Goal: Transaction & Acquisition: Purchase product/service

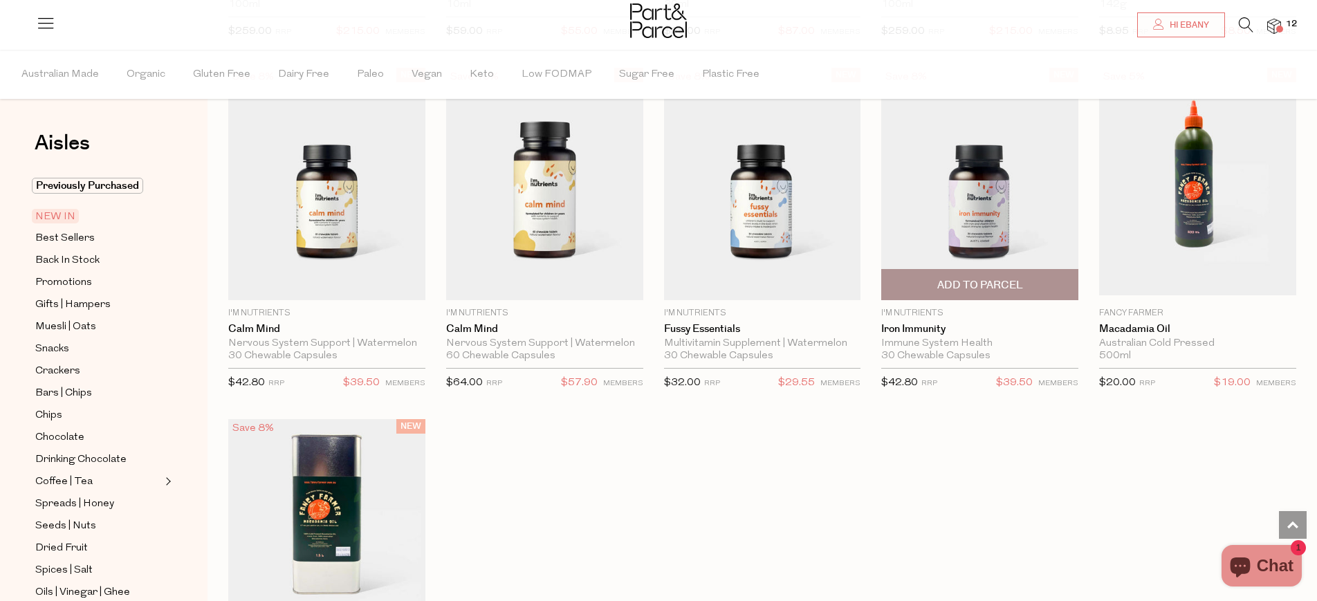
scroll to position [1179, 0]
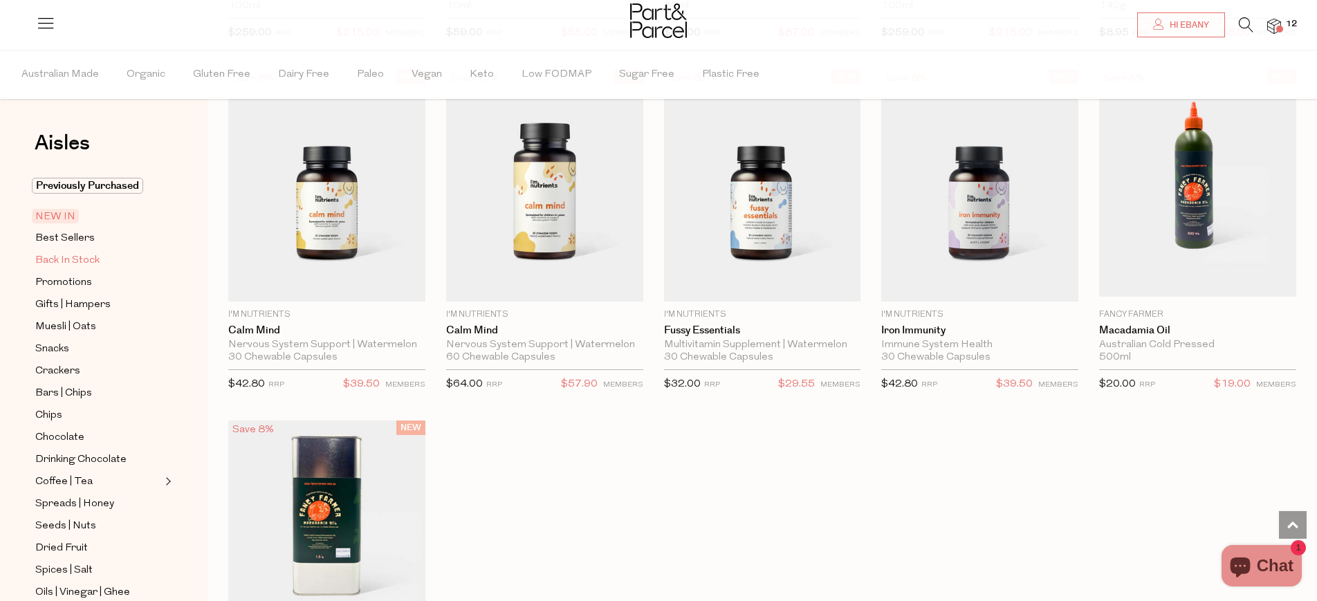
click at [92, 265] on span "Back In Stock" at bounding box center [67, 260] width 64 height 17
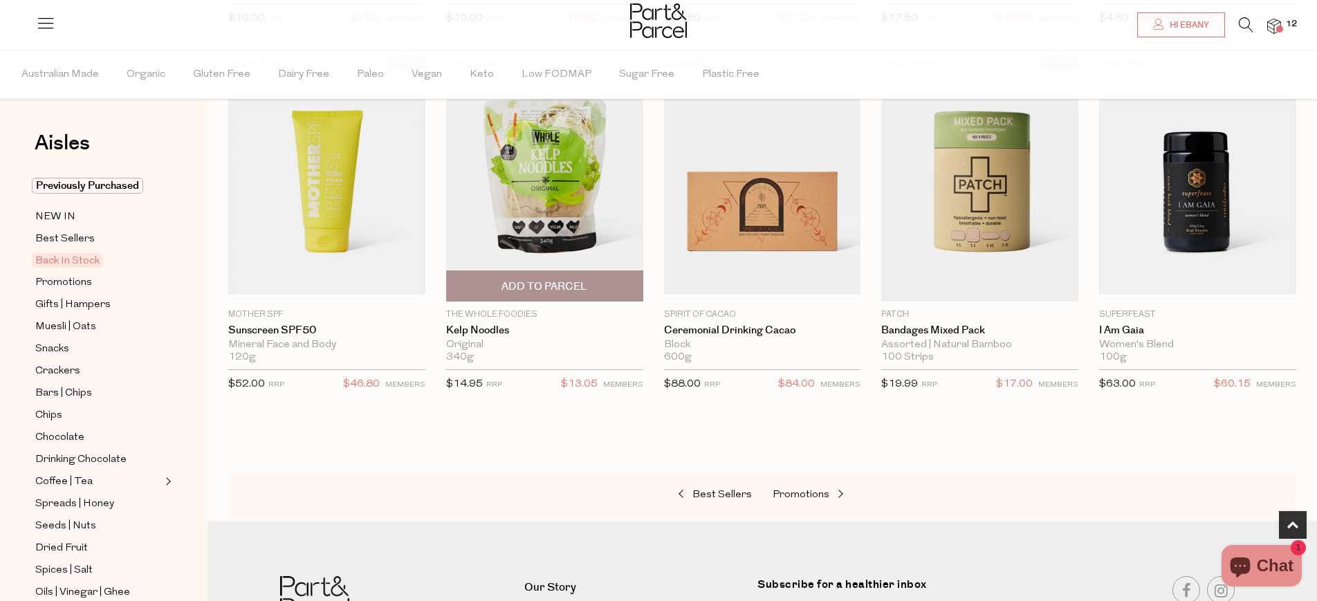
scroll to position [543, 0]
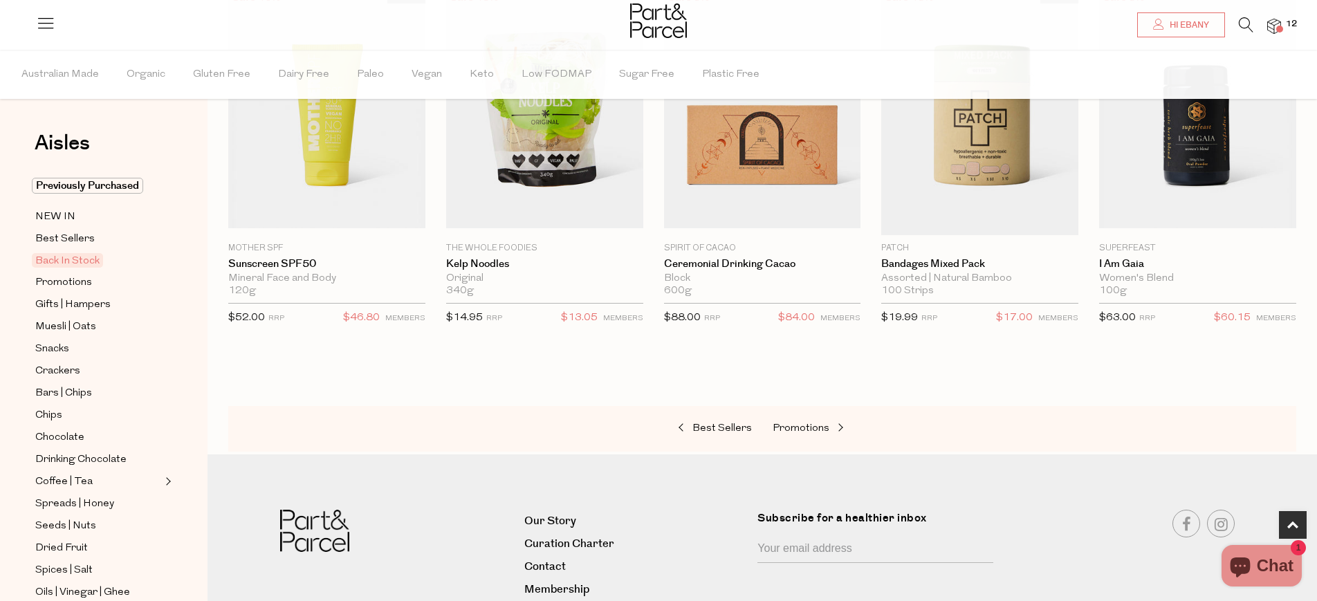
drag, startPoint x: 1253, startPoint y: 19, endPoint x: 1246, endPoint y: 27, distance: 10.8
click at [1252, 20] on ul "Hi Ebany 12" at bounding box center [1201, 21] width 160 height 42
click at [1244, 28] on icon at bounding box center [1246, 24] width 15 height 15
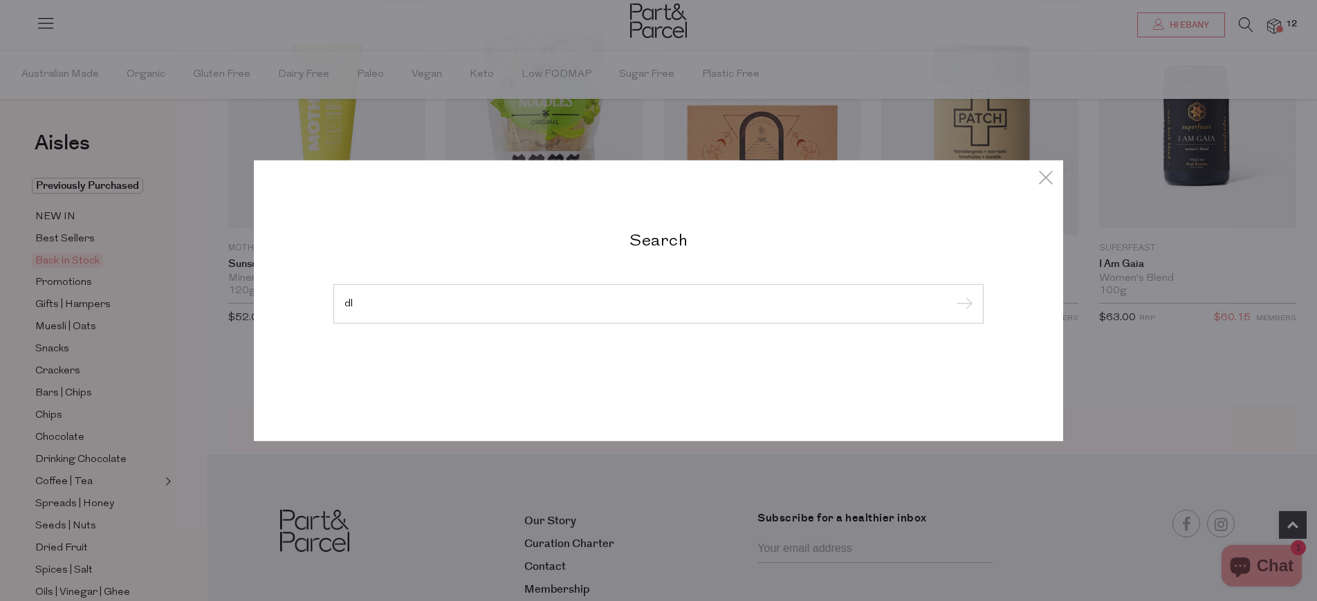
type input "d"
type input "noodles"
click at [952, 294] on input "submit" at bounding box center [962, 304] width 21 height 21
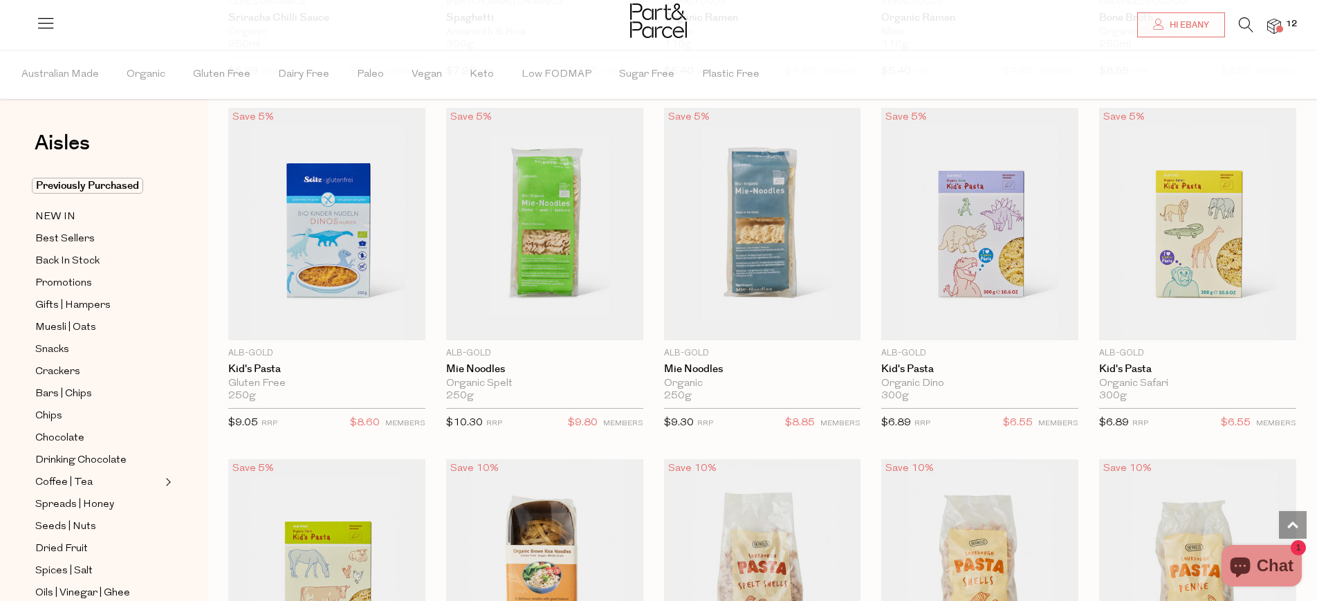
scroll to position [753, 0]
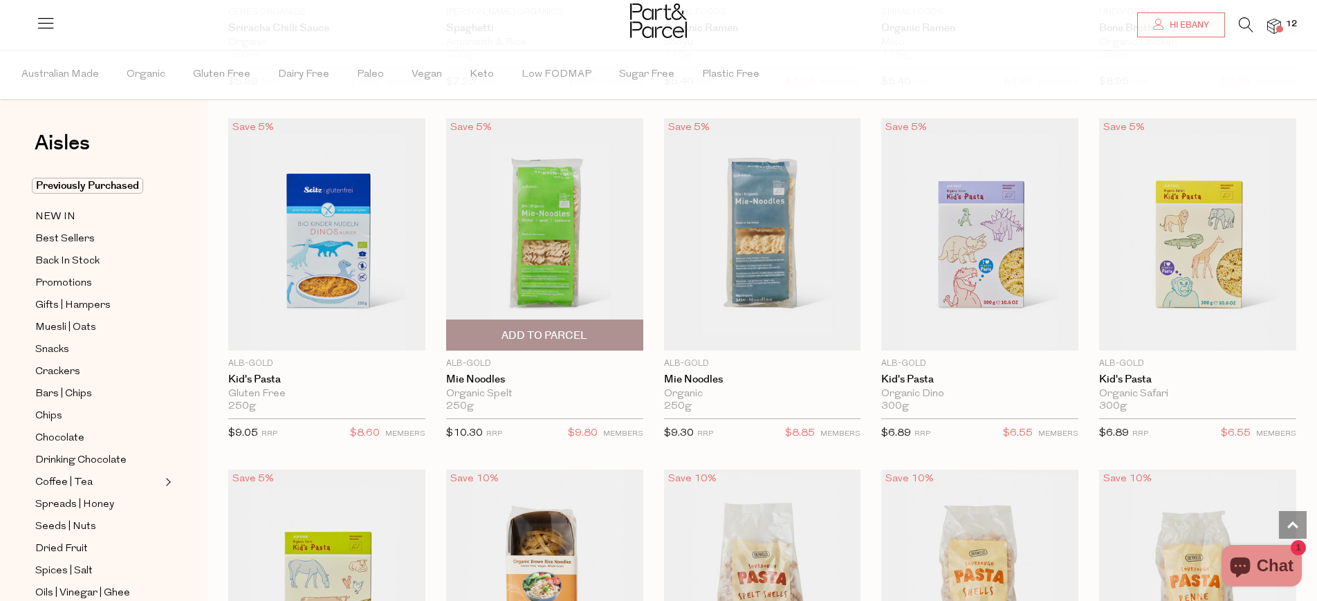
click at [548, 264] on img at bounding box center [544, 234] width 197 height 232
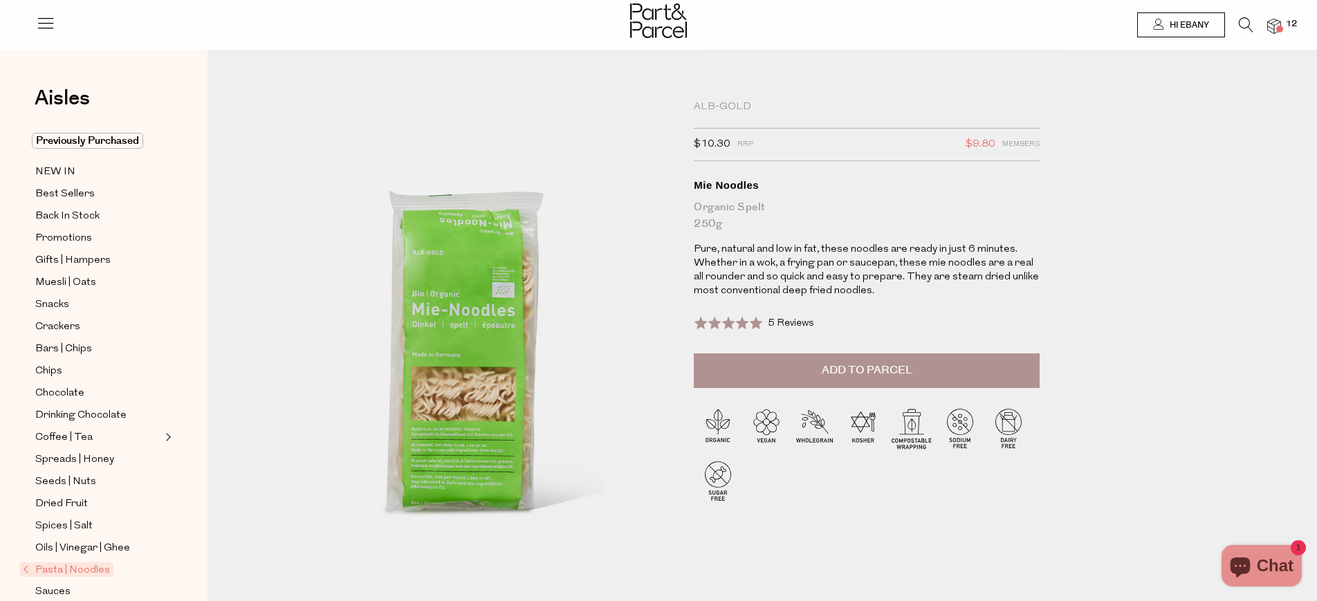
click at [917, 383] on button "Add to Parcel" at bounding box center [867, 370] width 346 height 35
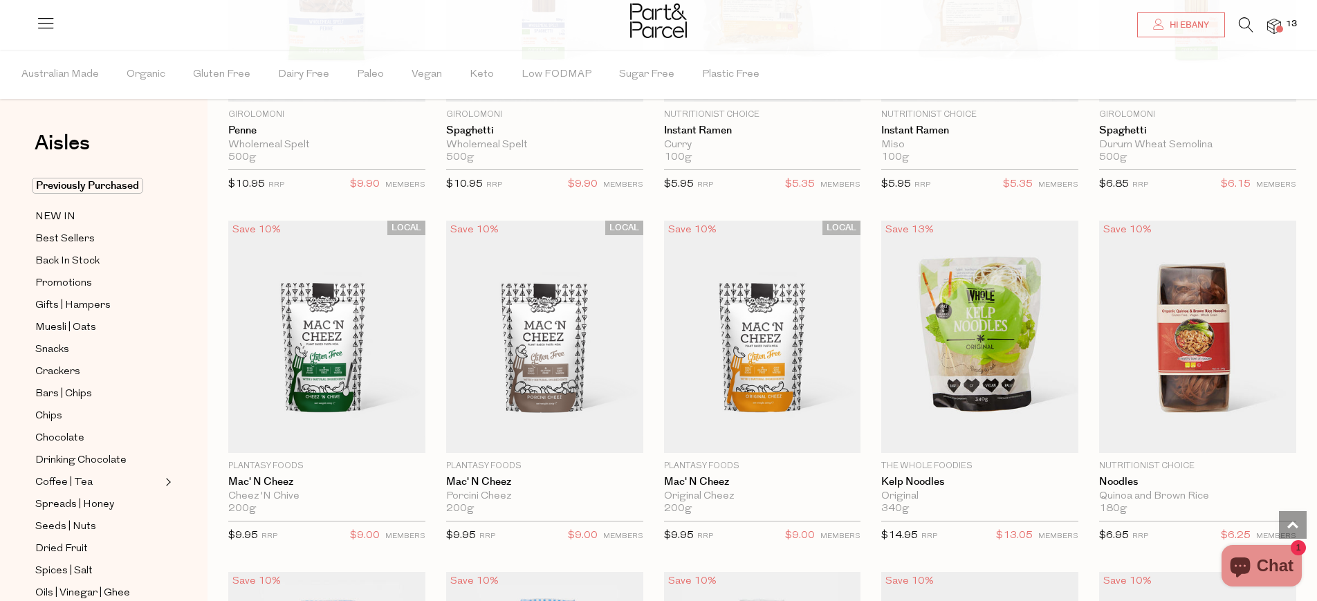
scroll to position [2149, 0]
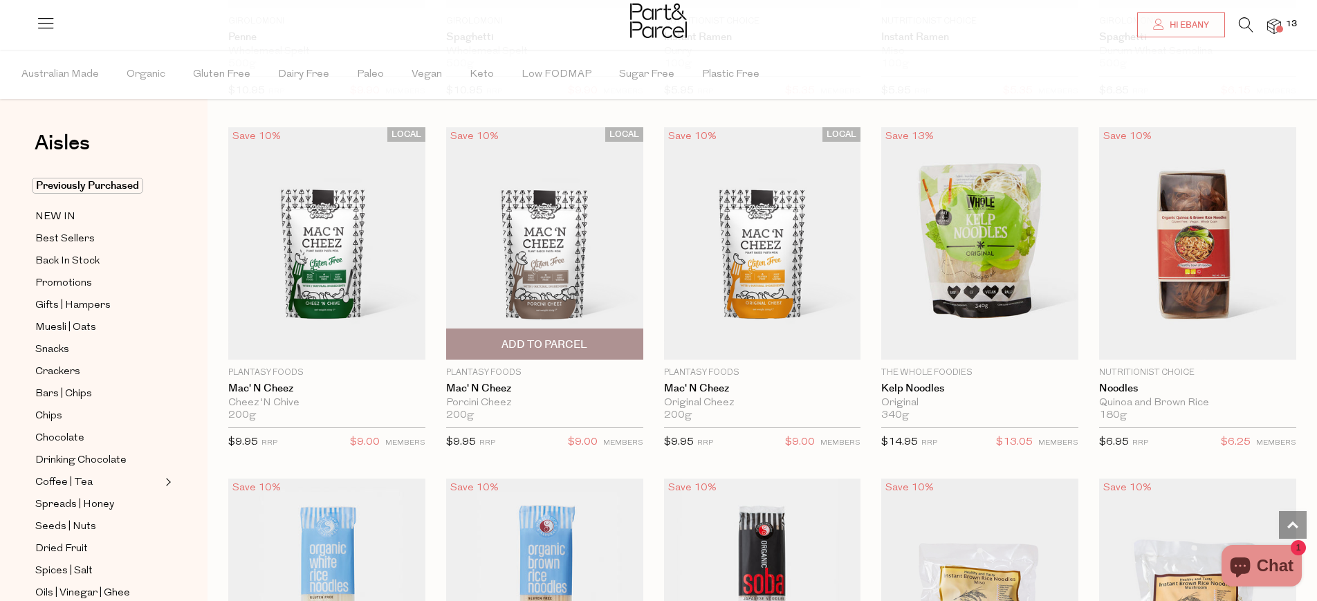
click at [591, 268] on img at bounding box center [544, 243] width 197 height 232
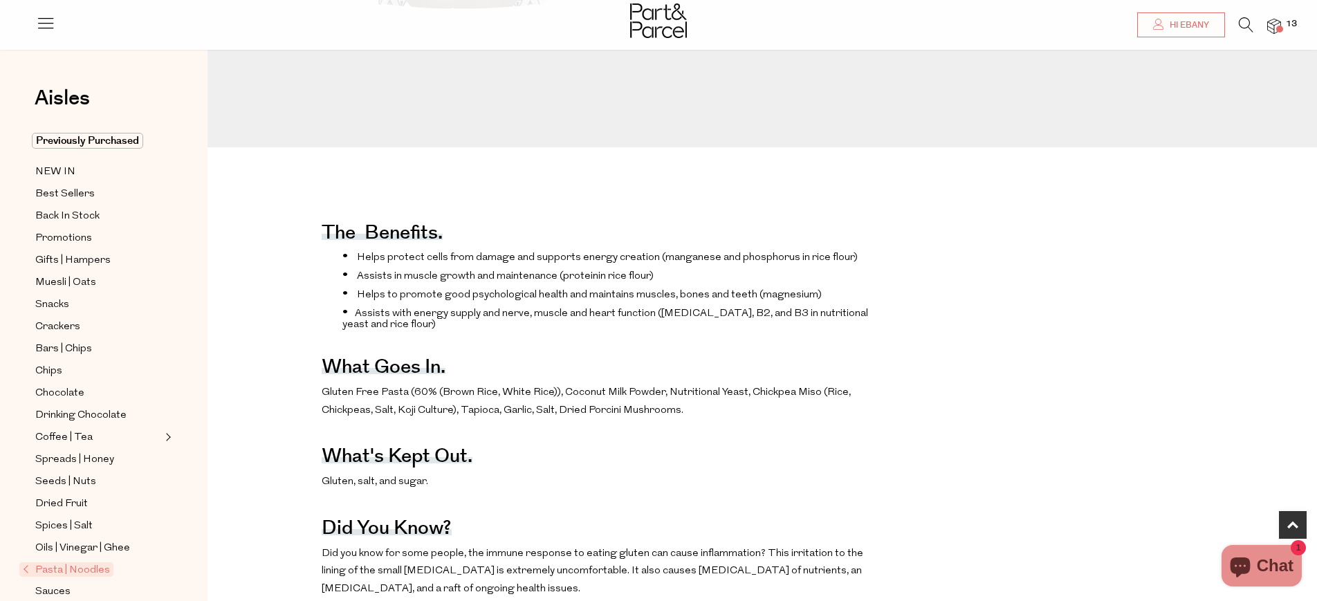
scroll to position [599, 0]
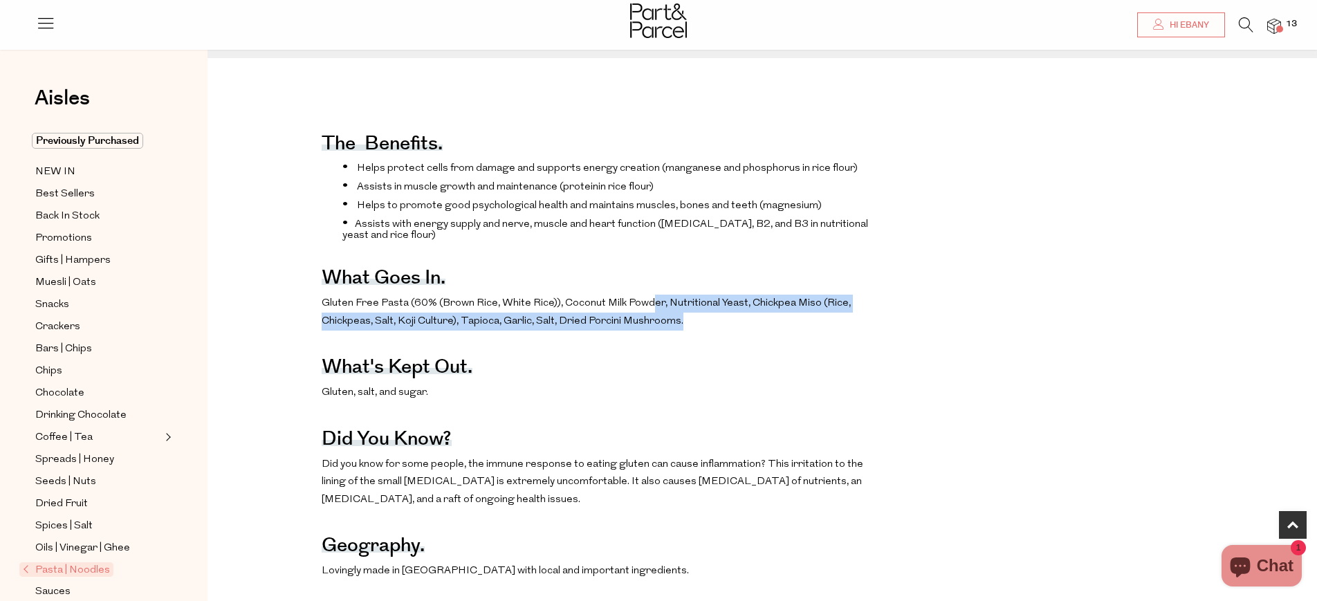
drag, startPoint x: 652, startPoint y: 304, endPoint x: 735, endPoint y: 326, distance: 86.8
click at [735, 326] on p "Gluten Free Pasta (60% (Brown Rice, White Rice)), Coconut Milk Powder, Nutritio…" at bounding box center [602, 312] width 560 height 35
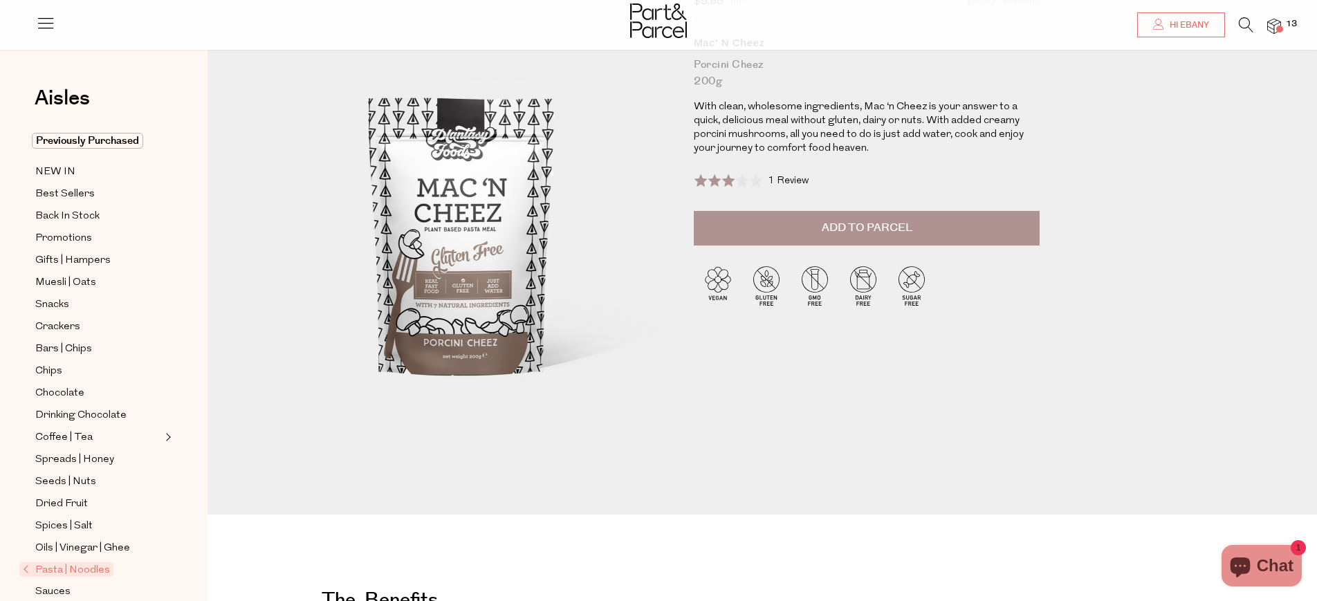
scroll to position [37, 0]
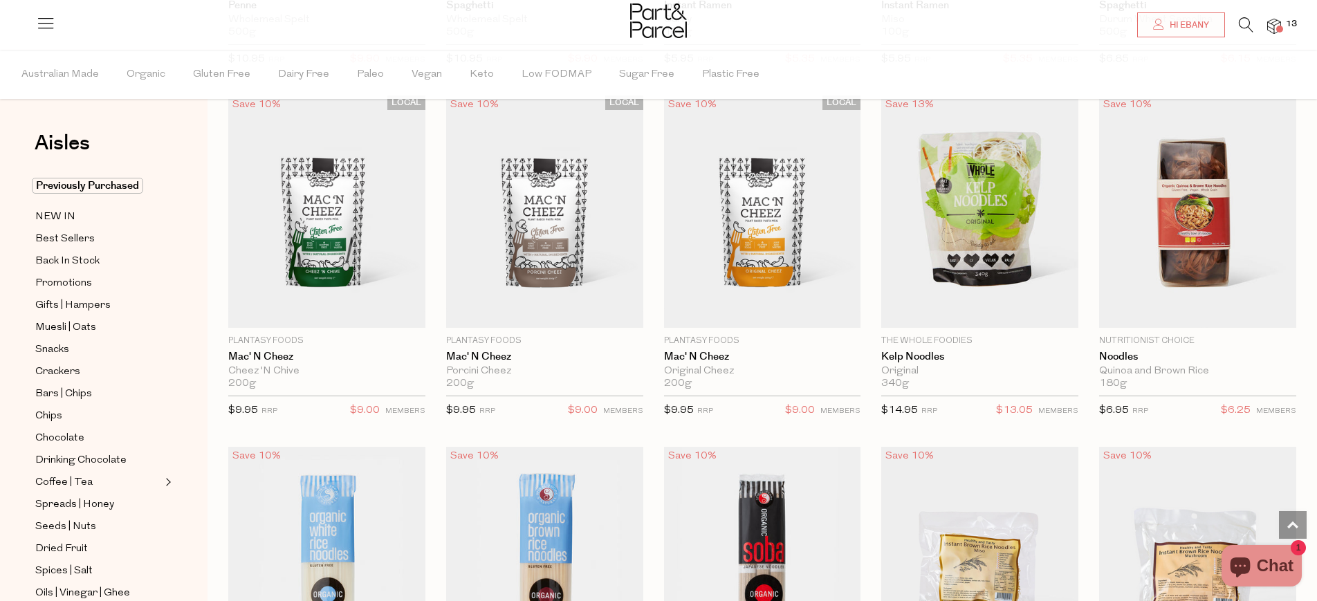
scroll to position [2126, 0]
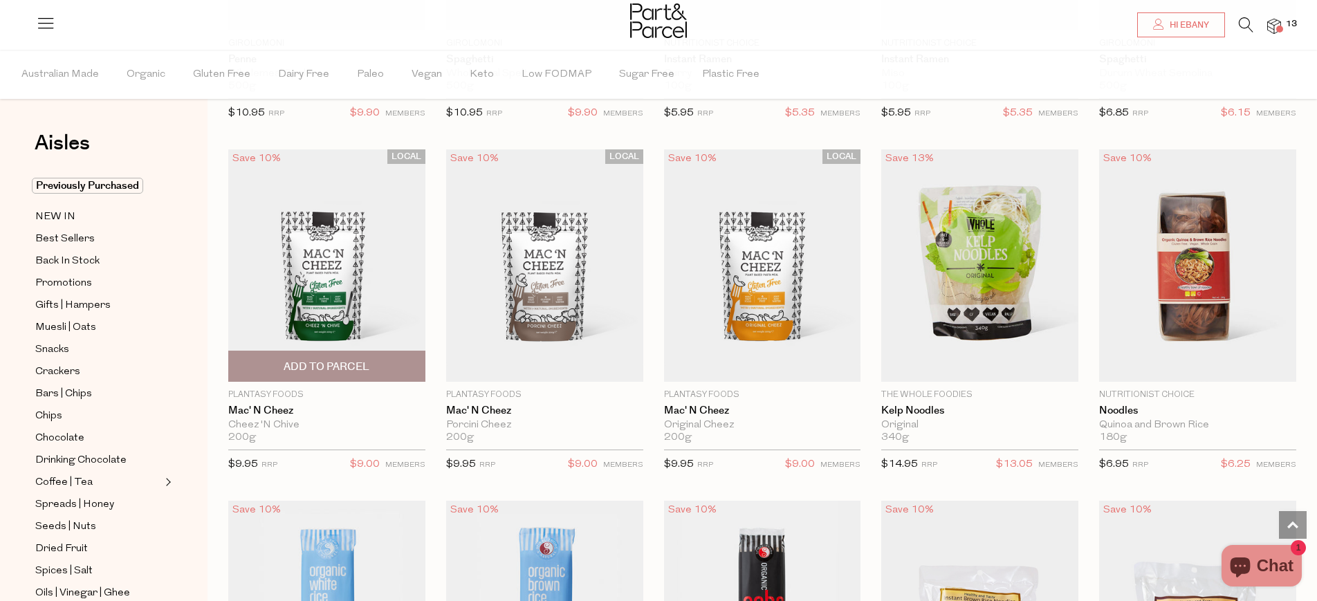
click at [291, 371] on span "Add To Parcel" at bounding box center [327, 367] width 86 height 15
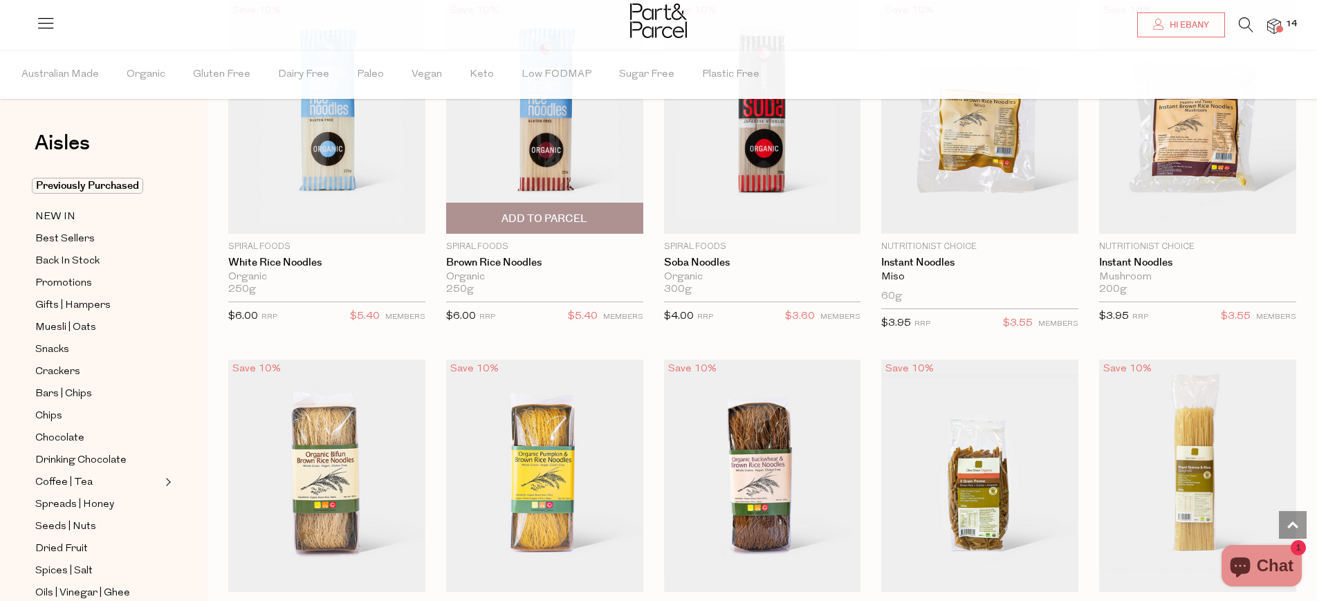
scroll to position [2609, 0]
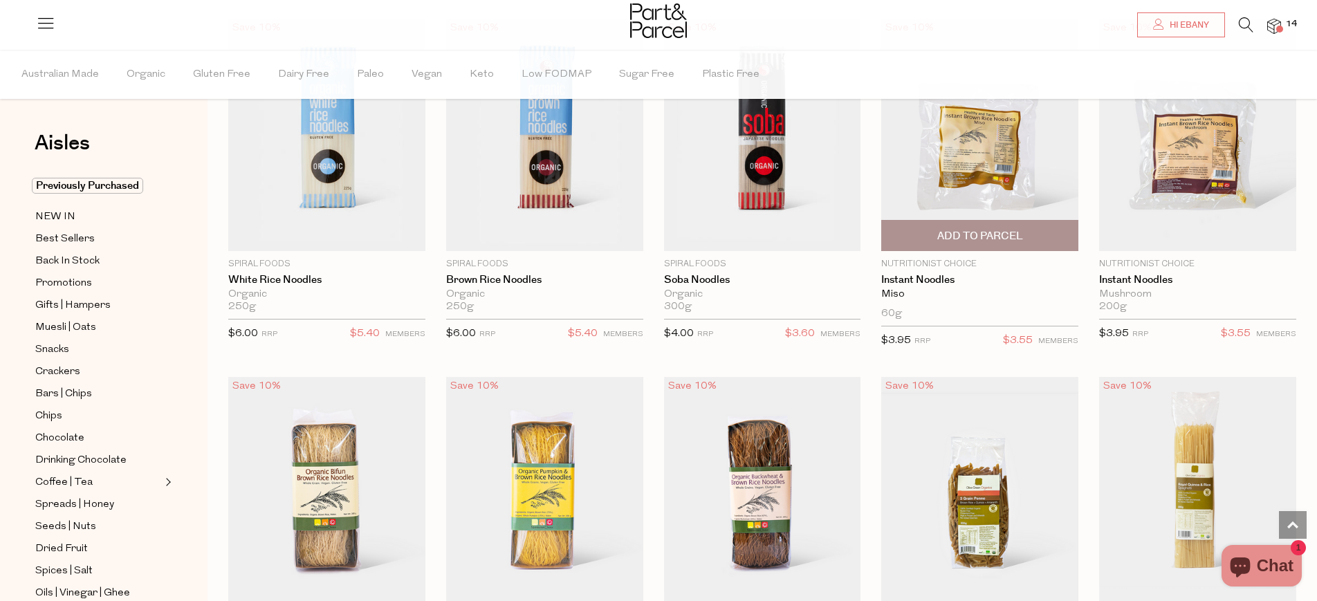
click at [983, 185] on img at bounding box center [979, 135] width 197 height 232
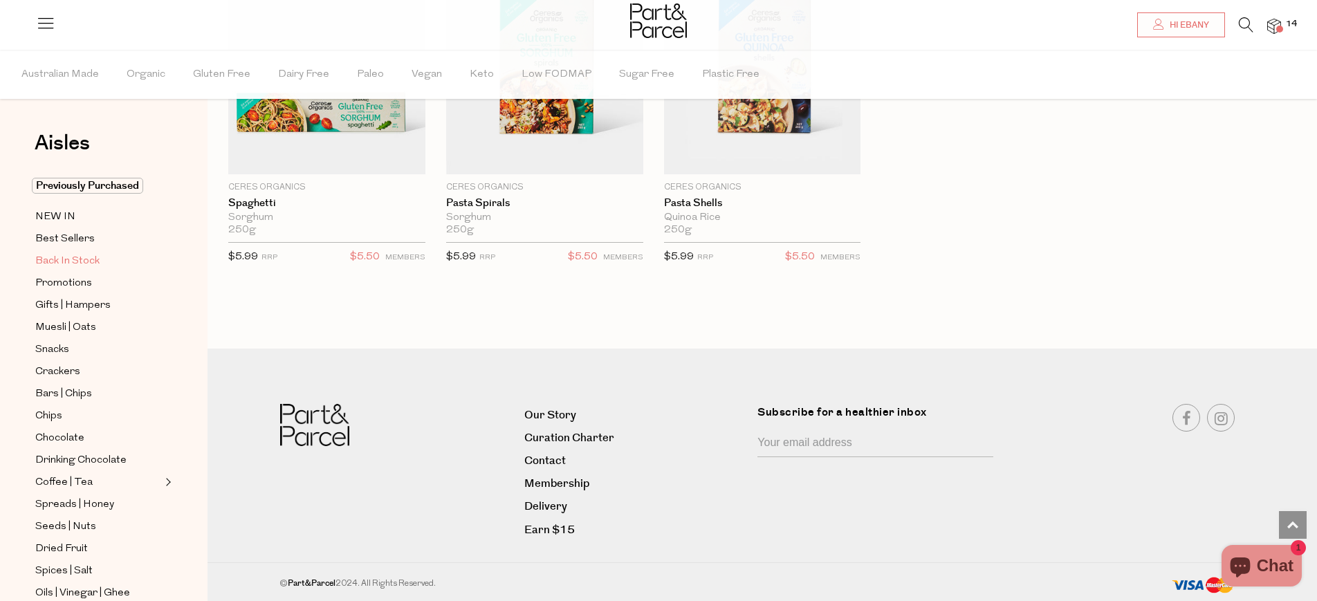
scroll to position [44, 0]
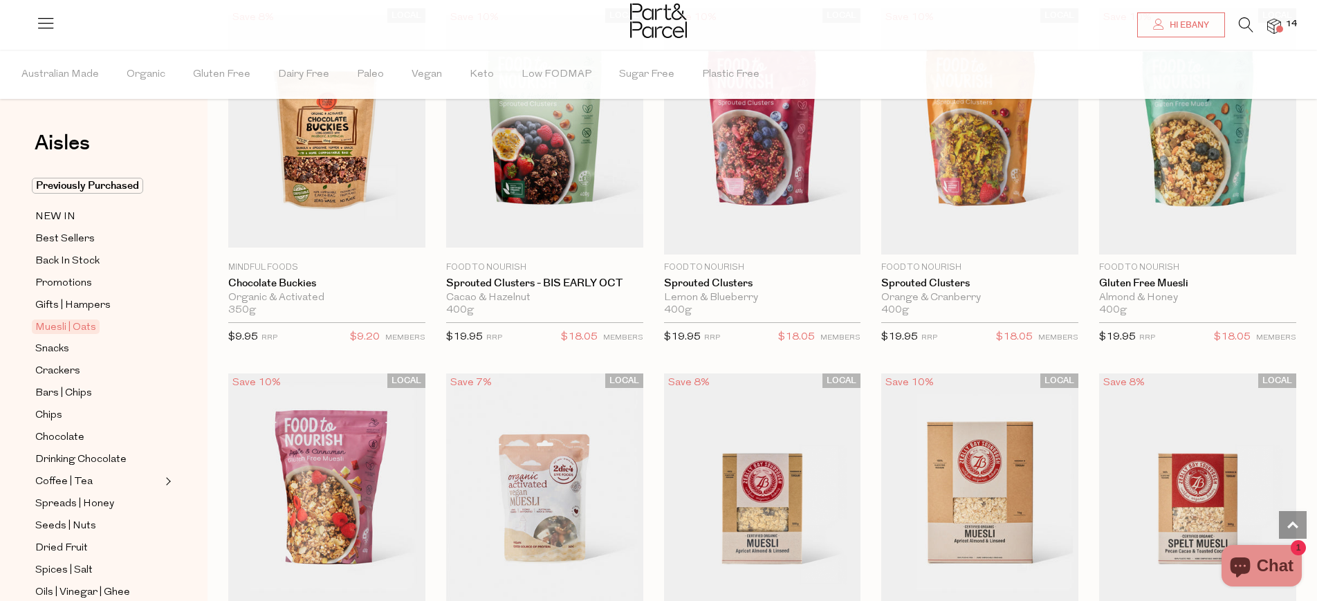
scroll to position [1596, 0]
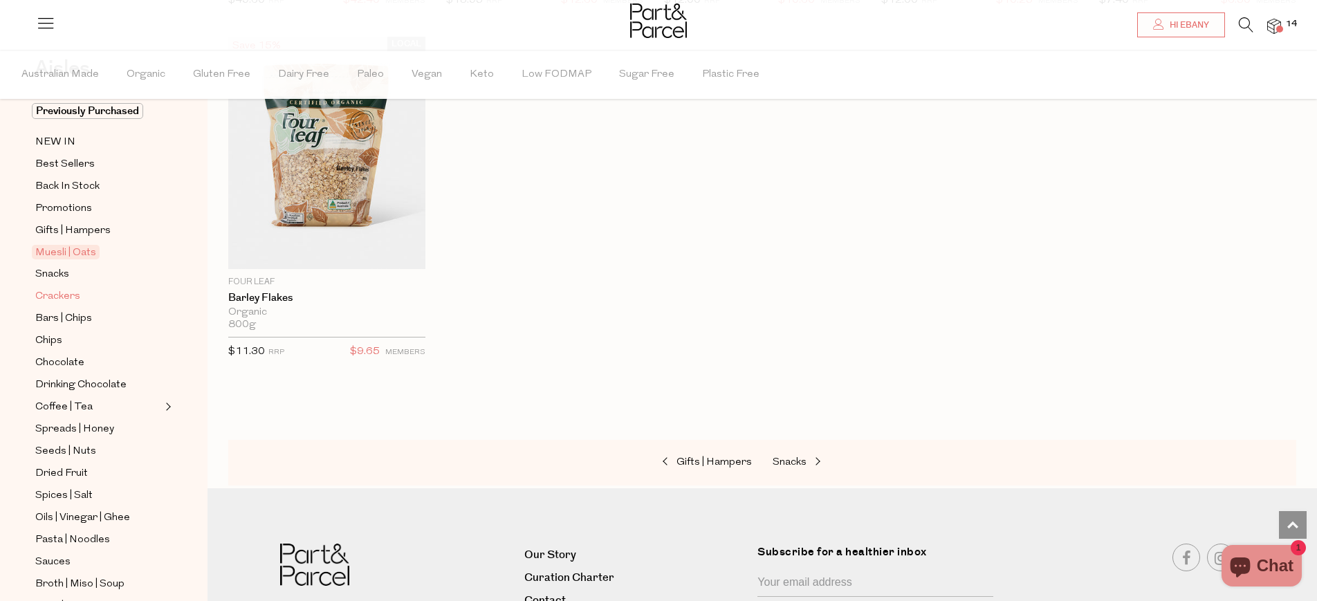
scroll to position [75, 0]
click at [55, 300] on span "Crackers" at bounding box center [57, 296] width 45 height 17
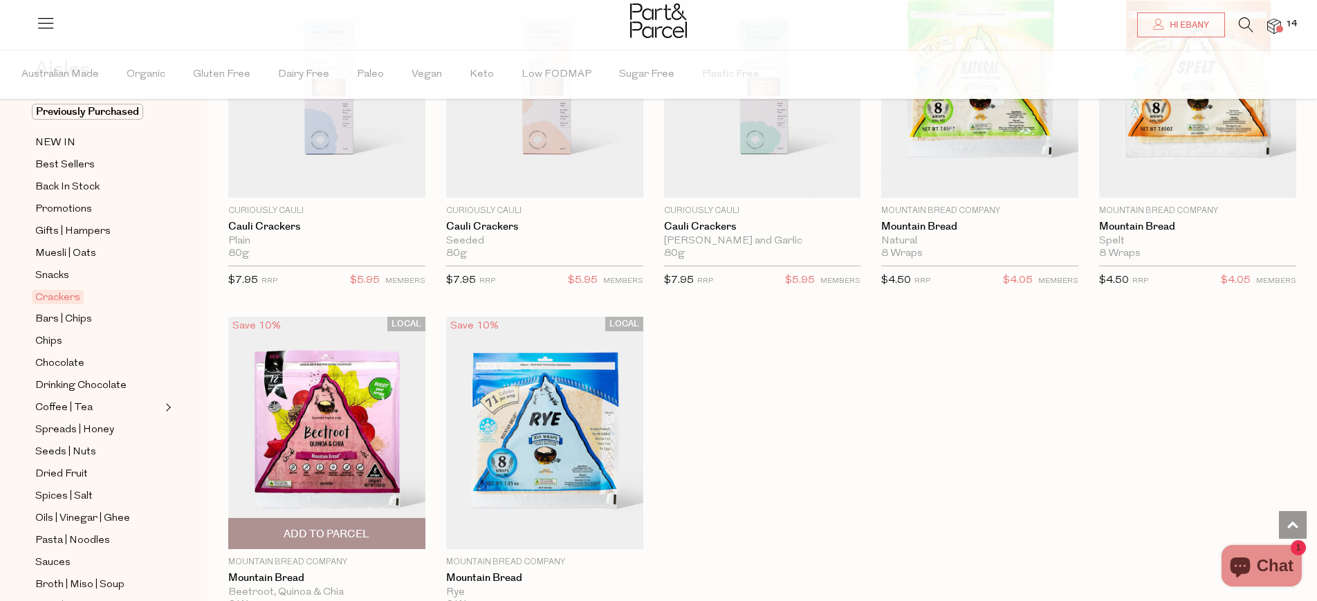
scroll to position [2413, 0]
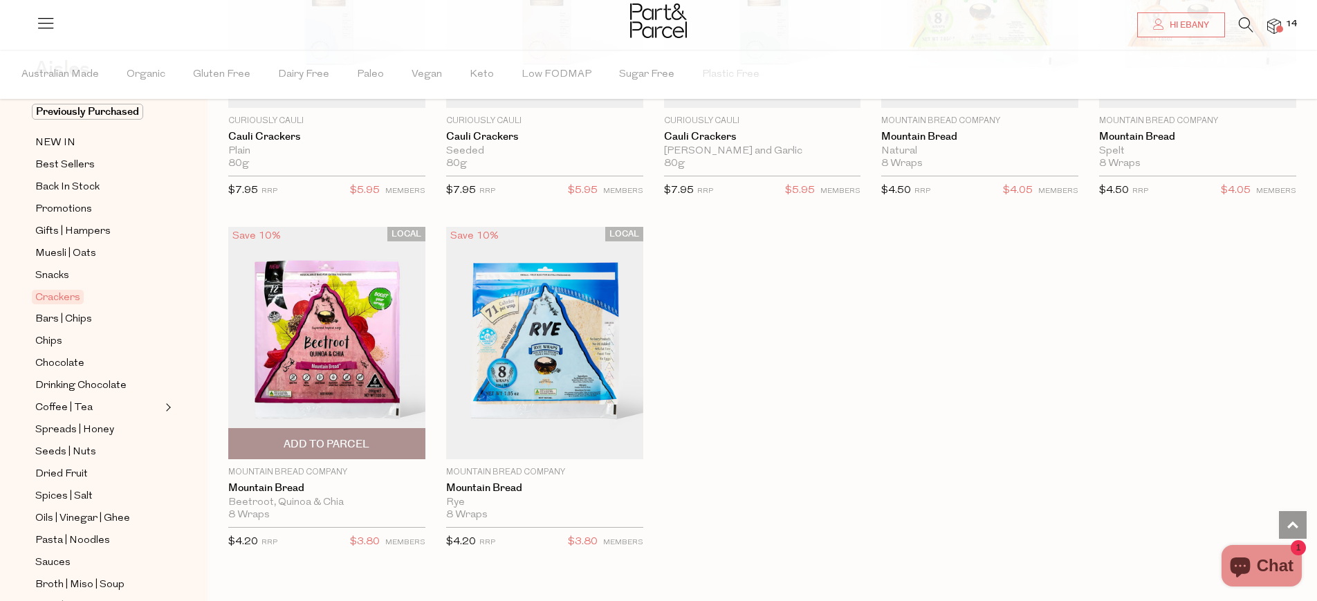
click at [323, 441] on span "Add To Parcel" at bounding box center [327, 444] width 86 height 15
click at [68, 321] on span "Bars | Chips" at bounding box center [63, 319] width 57 height 17
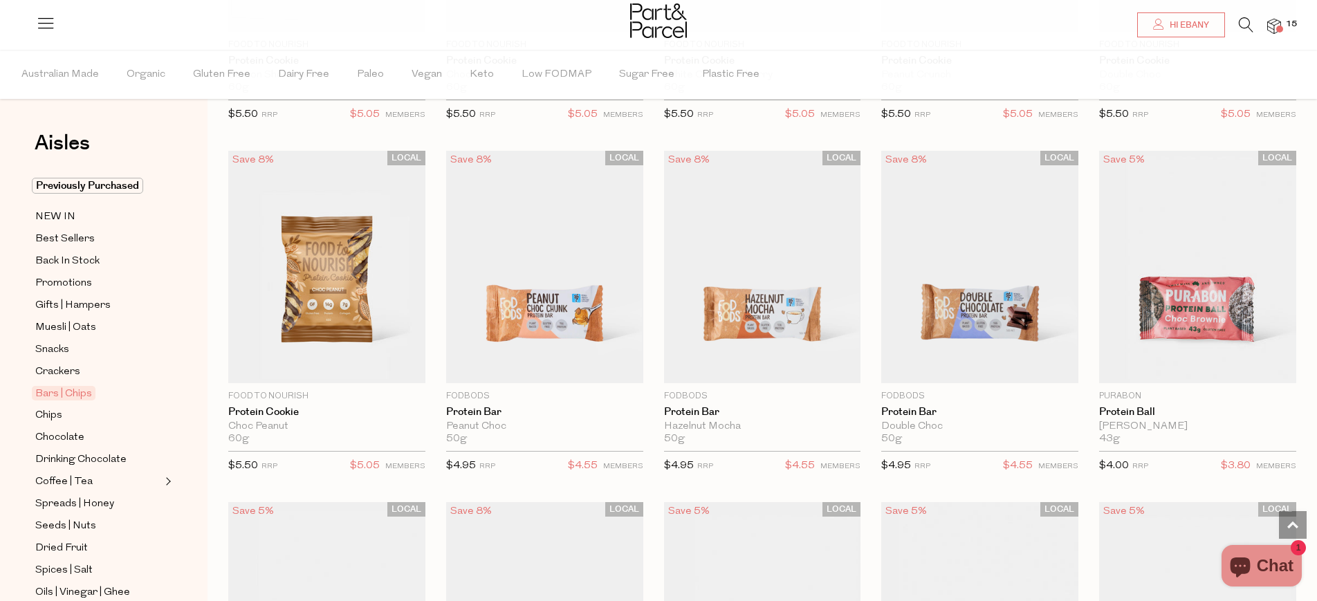
scroll to position [2509, 0]
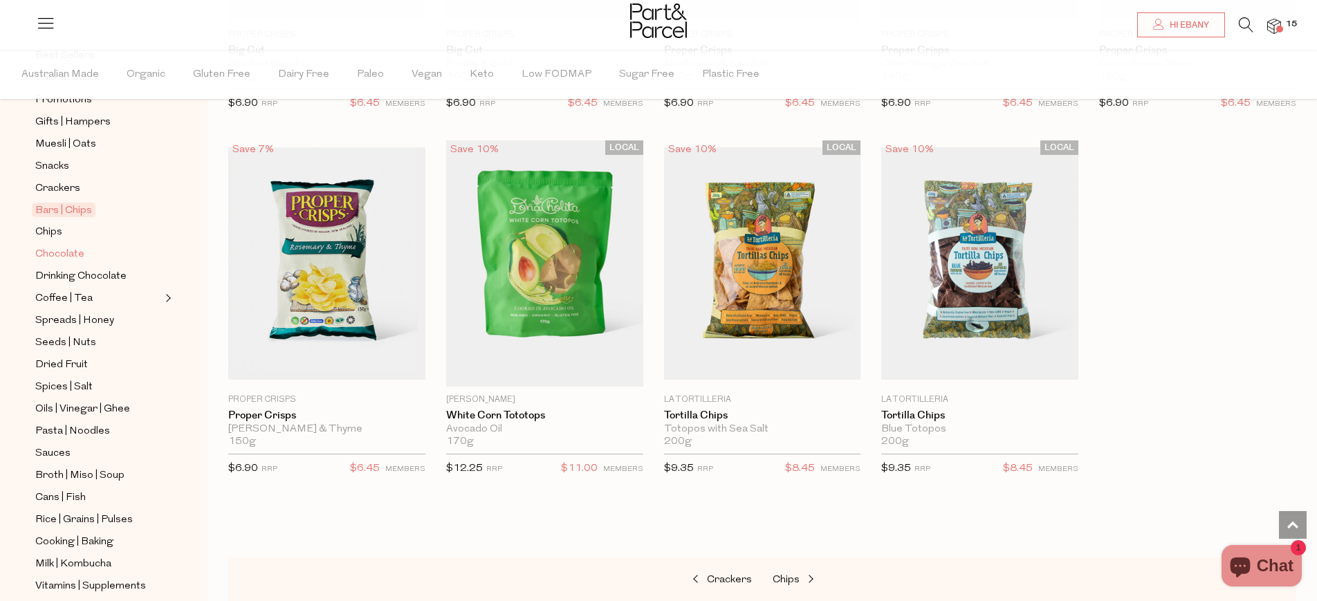
scroll to position [201, 0]
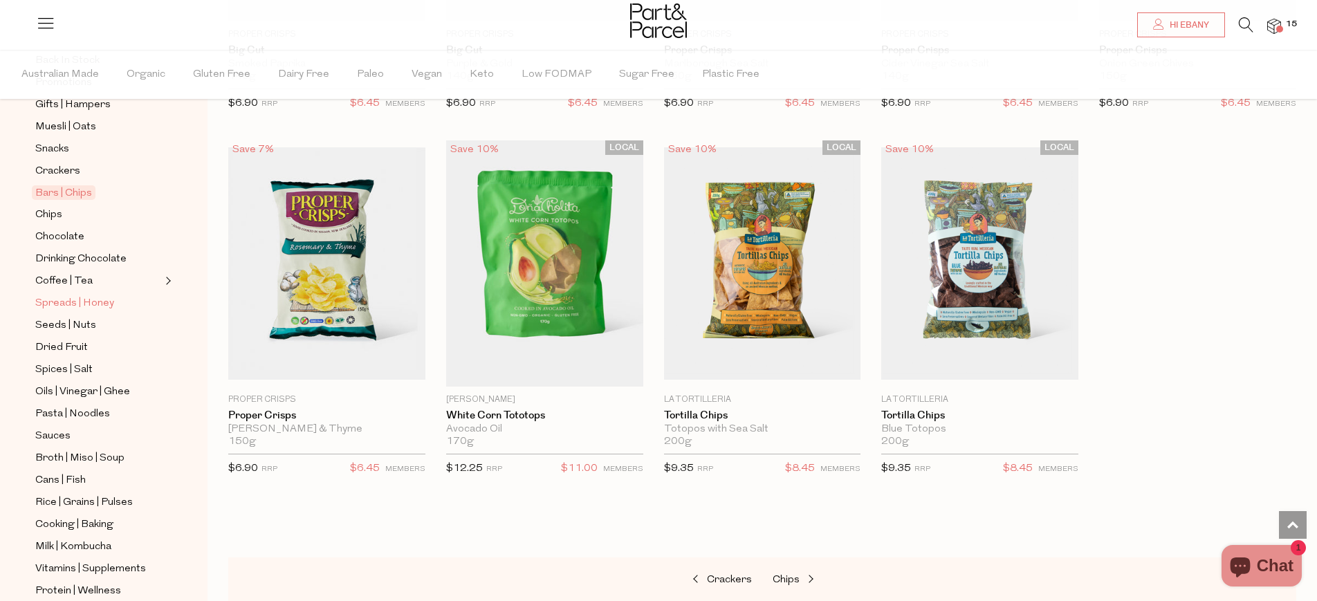
click at [71, 302] on span "Spreads | Honey" at bounding box center [74, 303] width 79 height 17
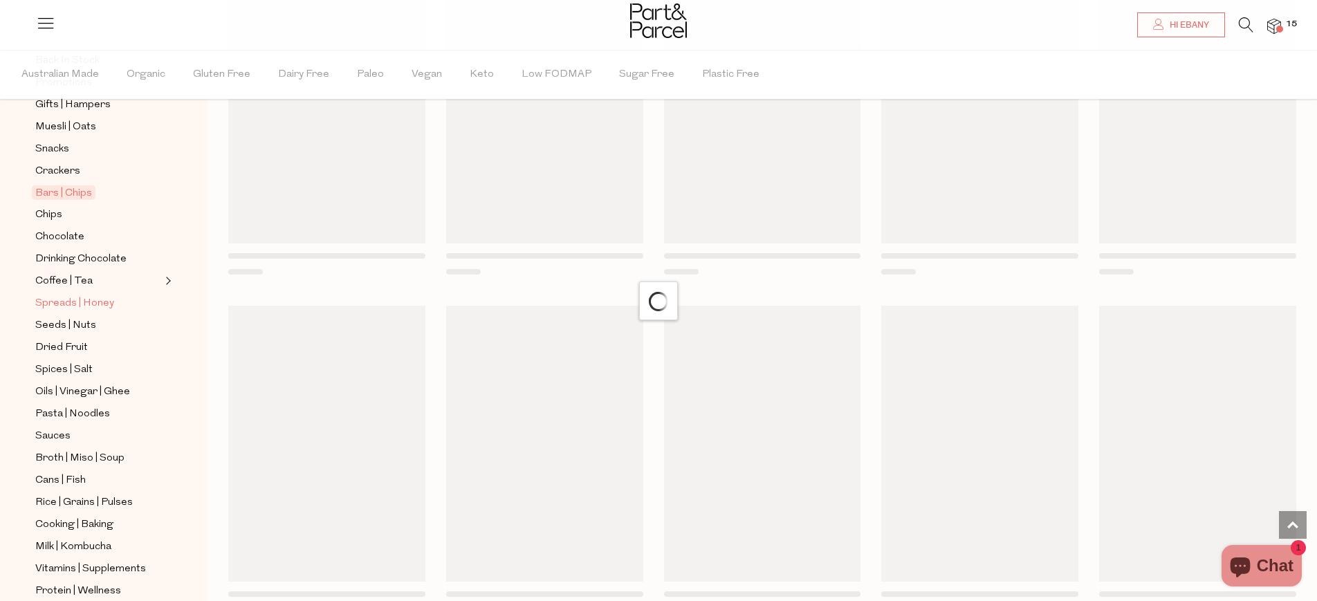
scroll to position [33, 0]
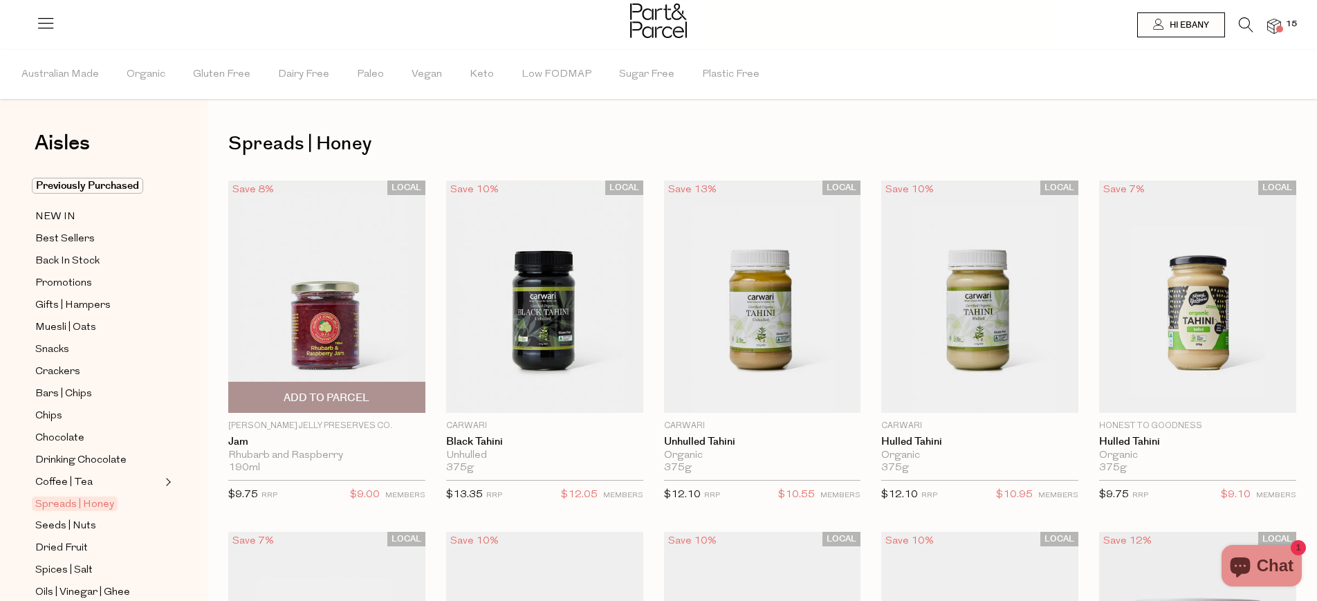
click at [329, 401] on span "Add To Parcel" at bounding box center [327, 398] width 86 height 15
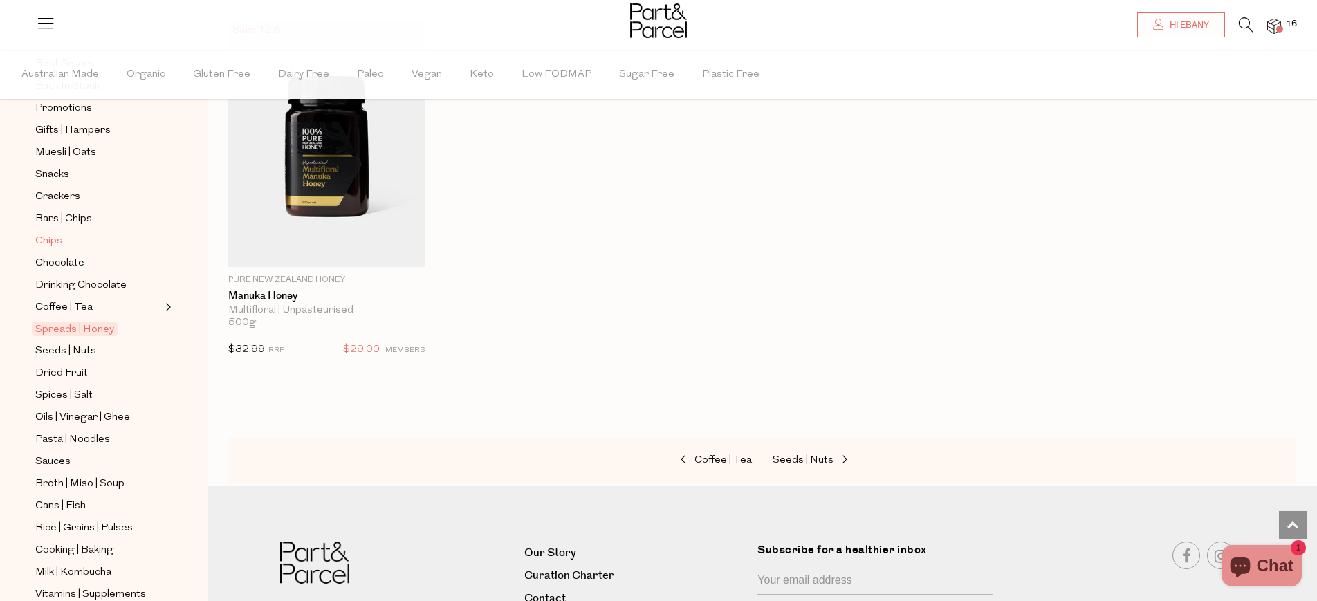
scroll to position [190, 0]
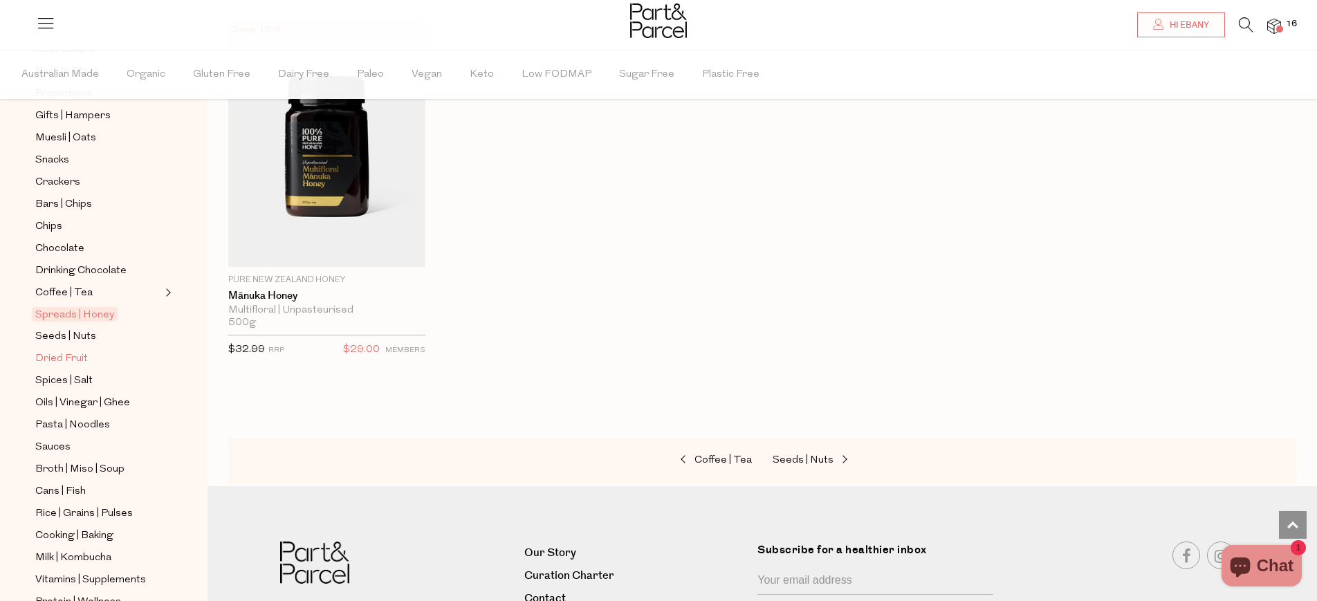
click at [64, 358] on span "Dried Fruit" at bounding box center [61, 359] width 53 height 17
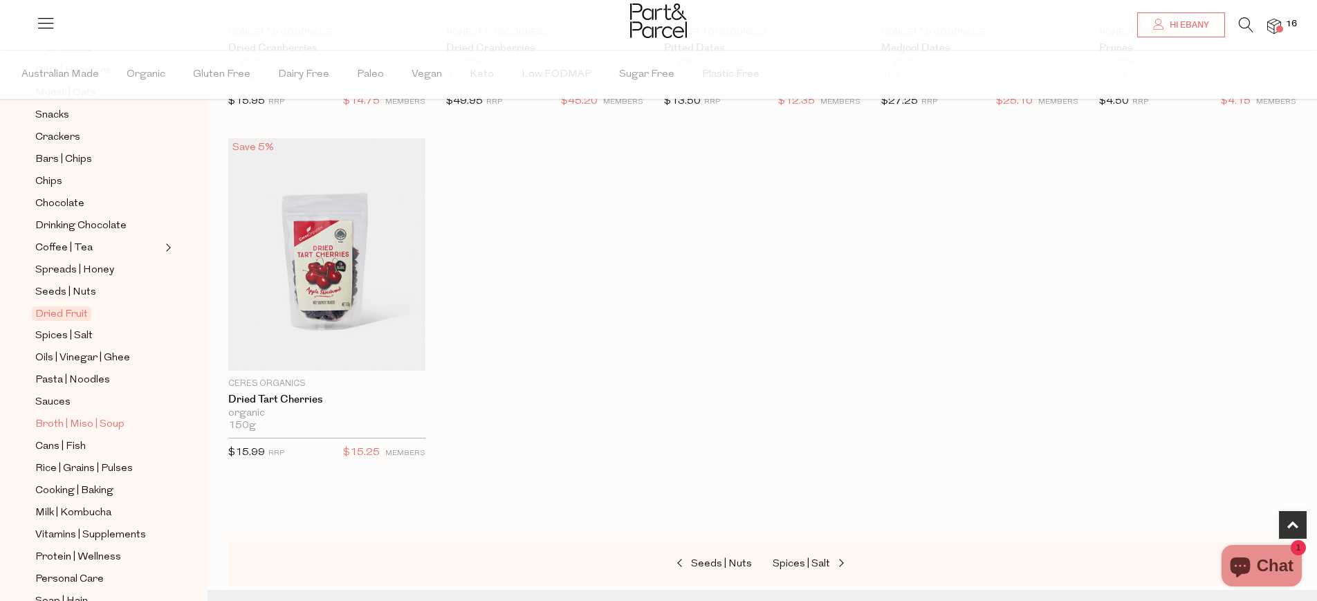
scroll to position [244, 0]
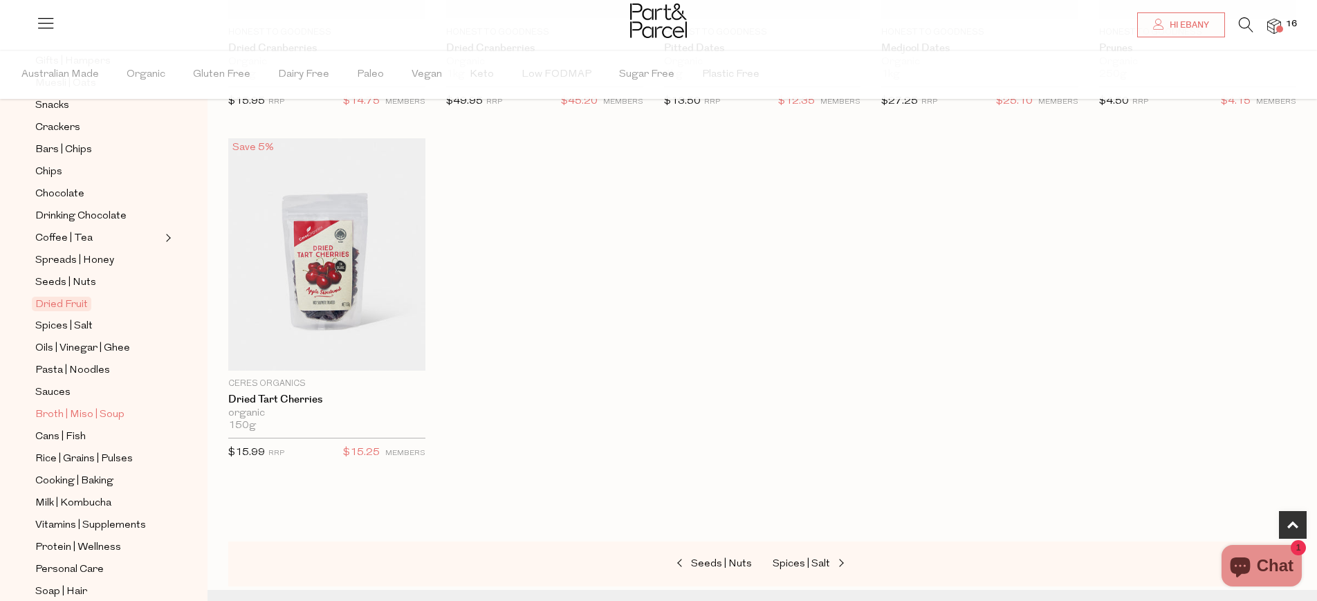
click at [75, 418] on span "Broth | Miso | Soup" at bounding box center [79, 415] width 89 height 17
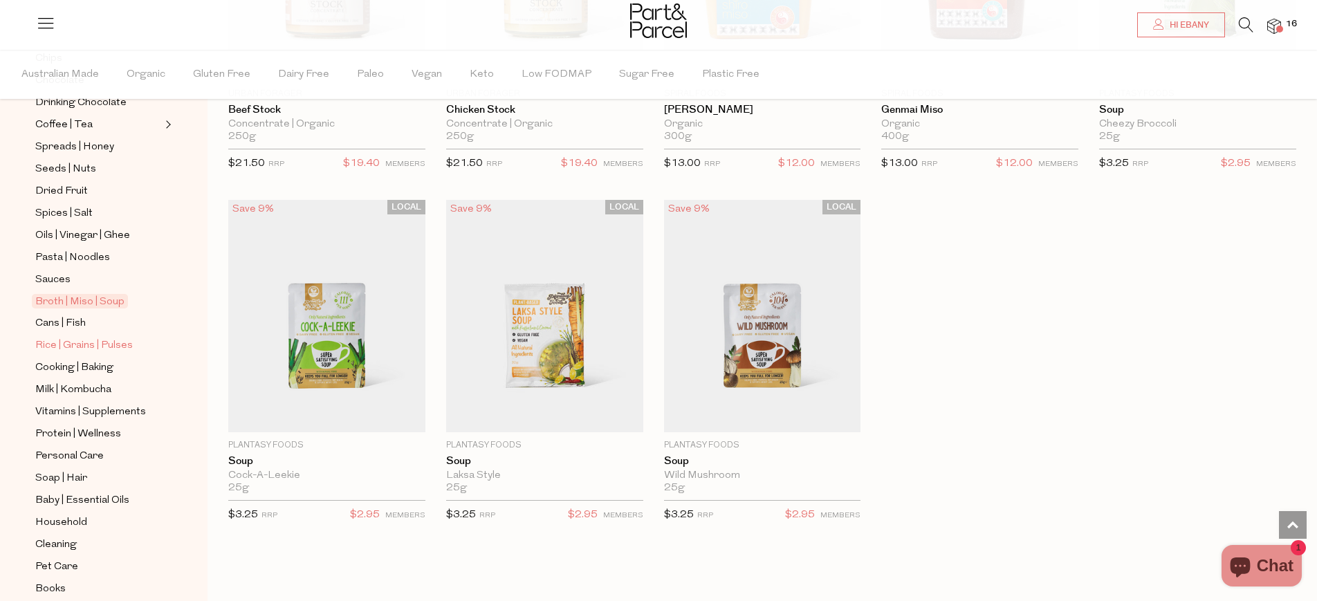
scroll to position [370, 0]
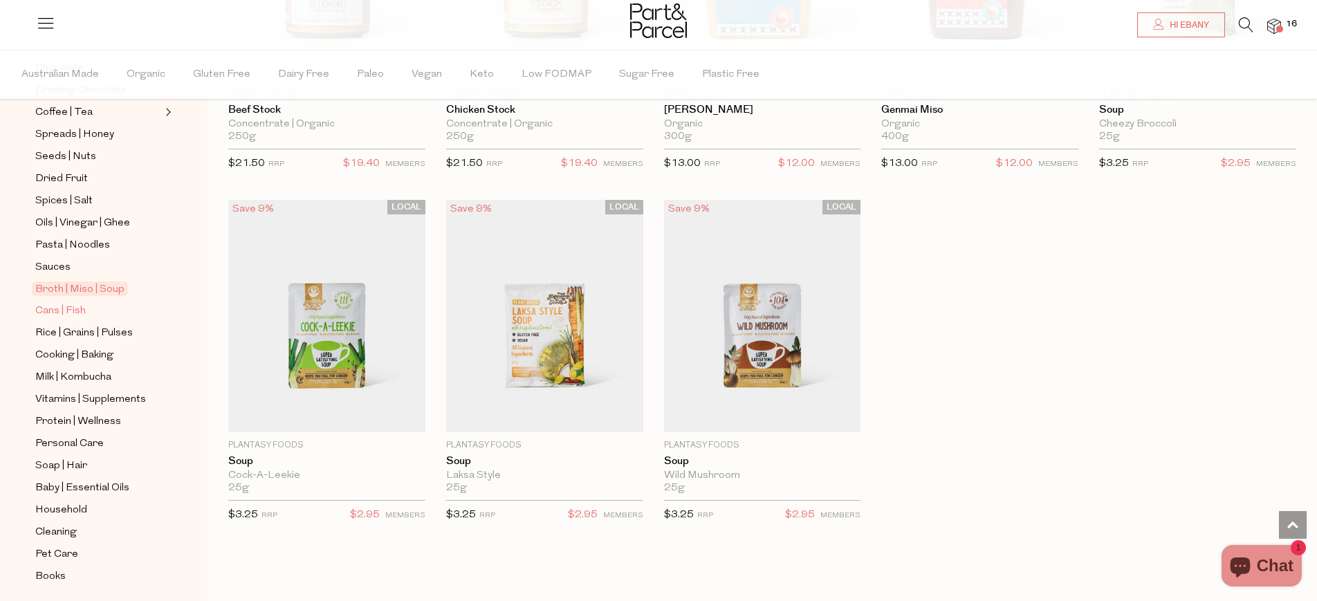
click at [68, 309] on span "Cans | Fish" at bounding box center [60, 311] width 50 height 17
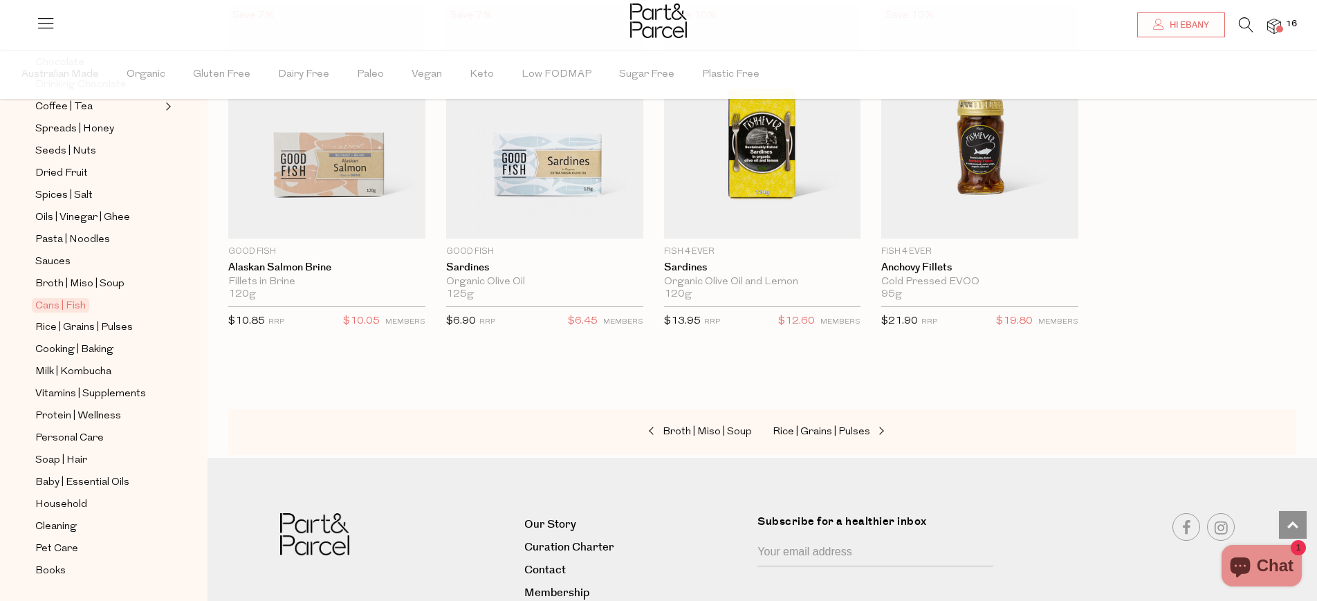
scroll to position [387, 0]
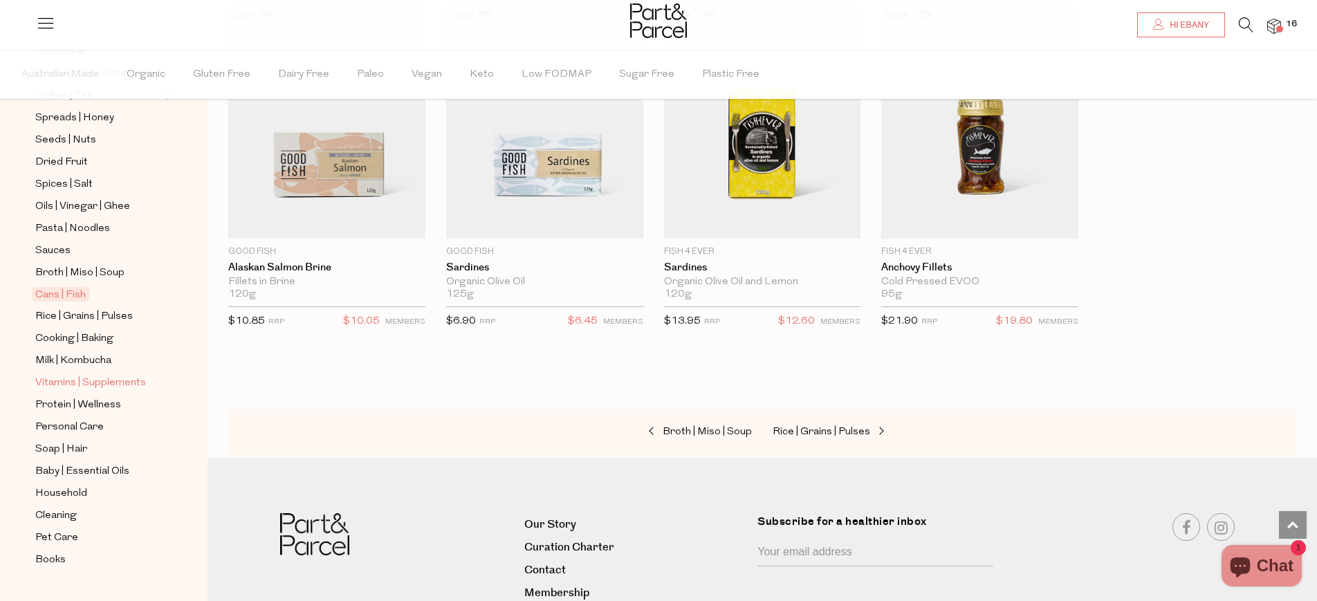
click at [75, 382] on span "Vitamins | Supplements" at bounding box center [90, 383] width 111 height 17
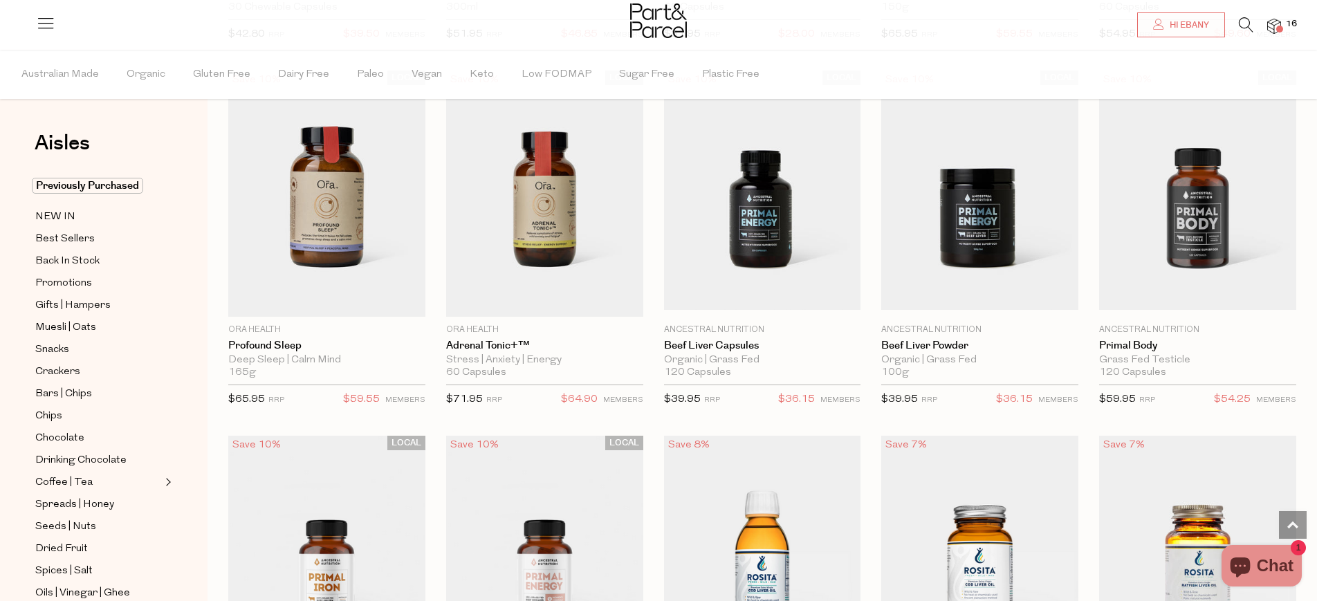
scroll to position [2934, 0]
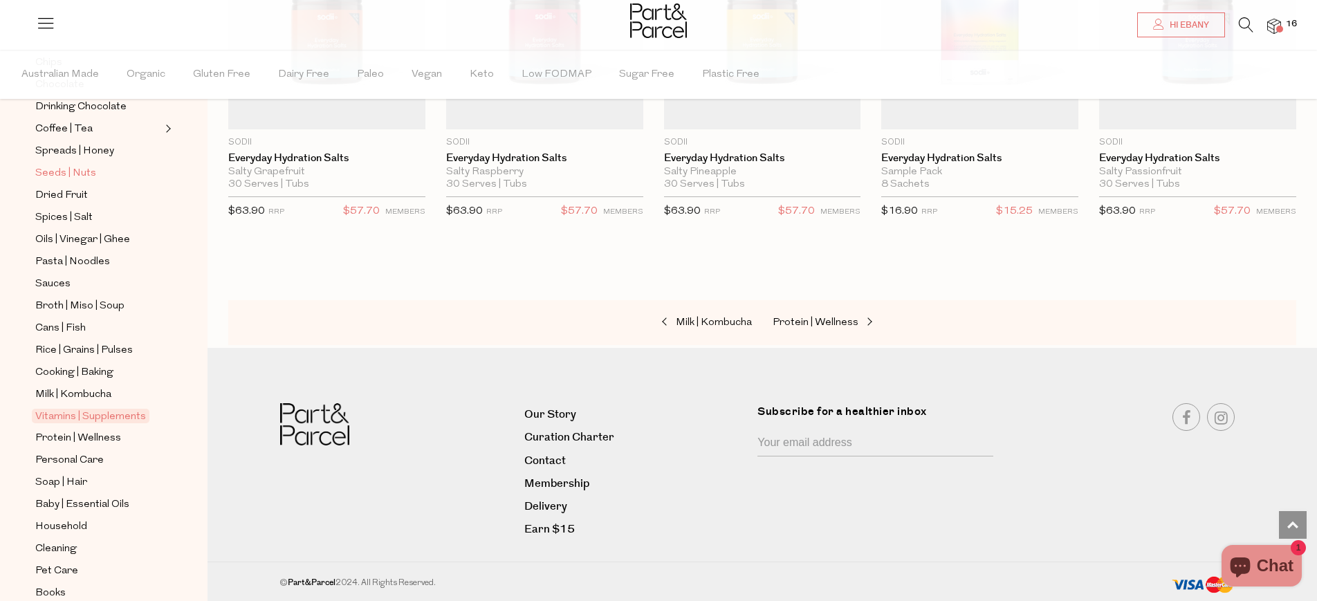
scroll to position [414, 0]
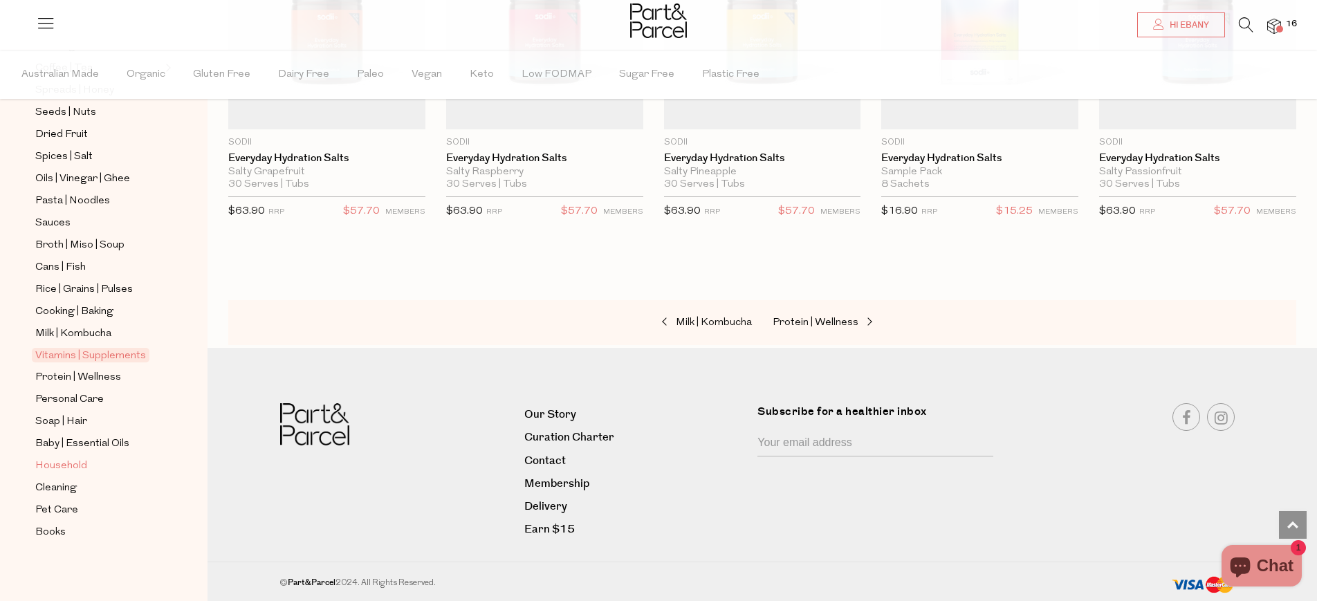
click at [69, 468] on span "Household" at bounding box center [61, 466] width 52 height 17
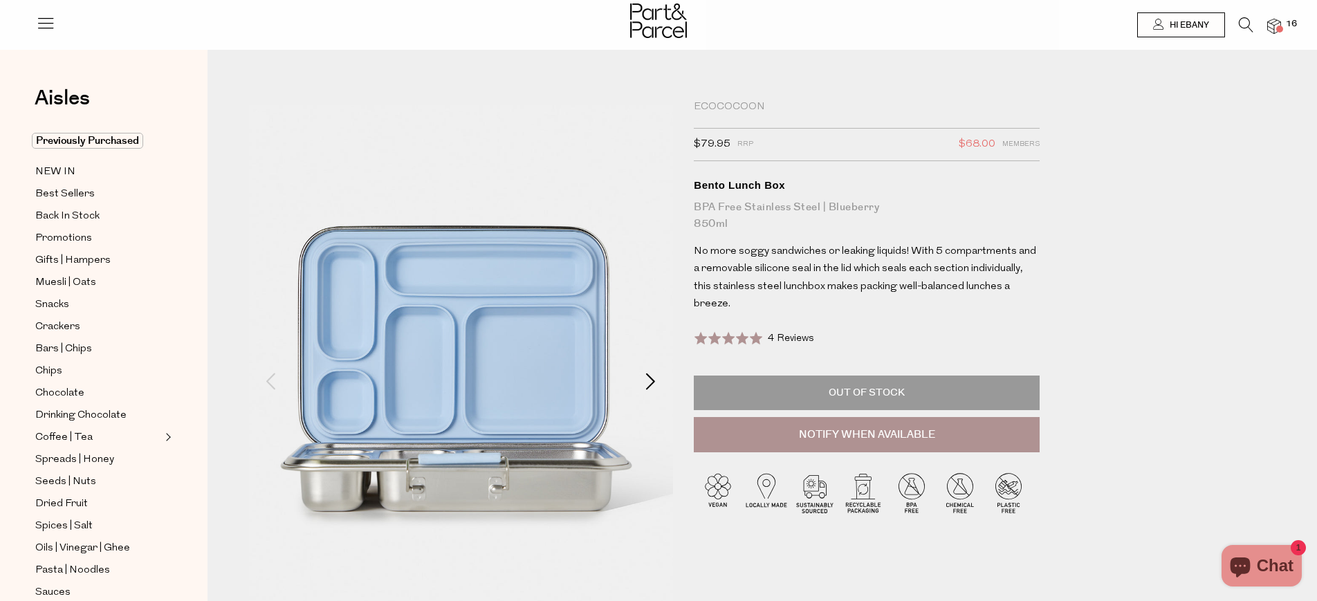
click at [648, 378] on span at bounding box center [651, 381] width 17 height 17
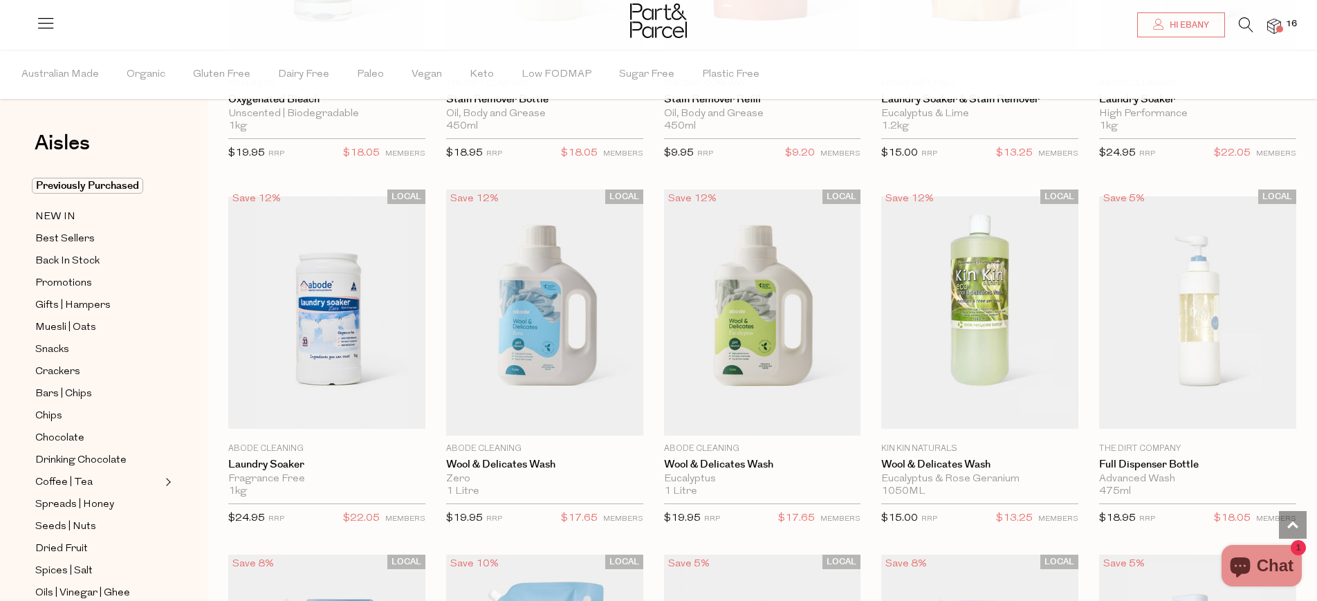
scroll to position [3910, 0]
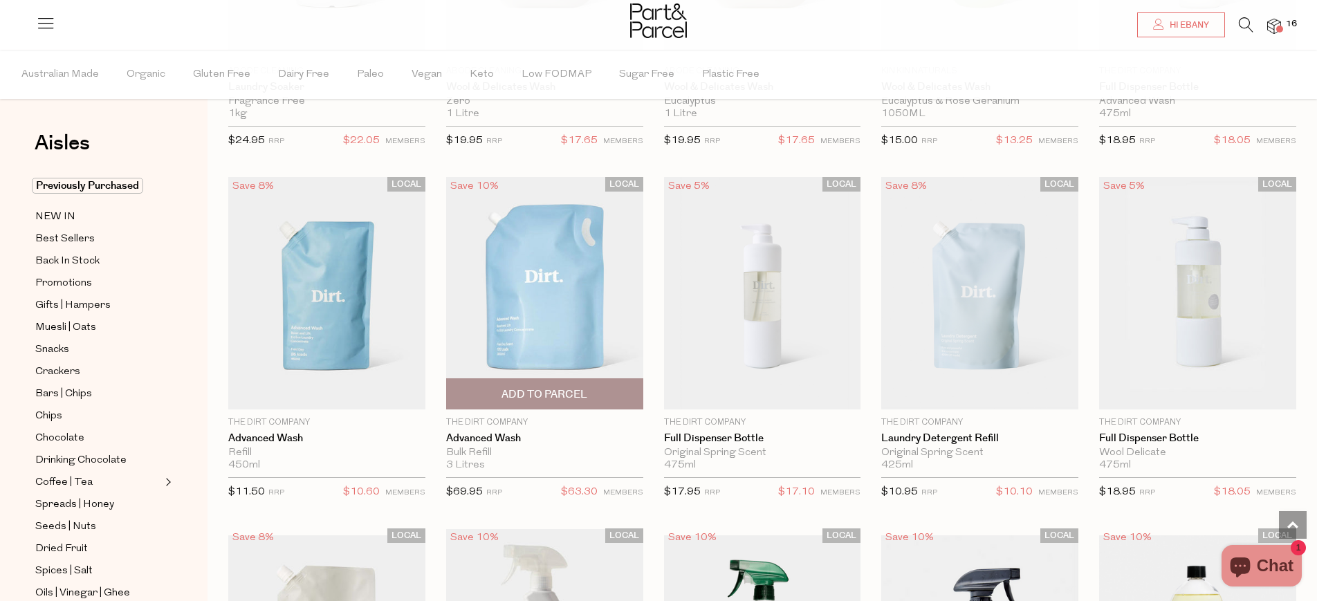
click at [535, 398] on span "Add To Parcel" at bounding box center [544, 394] width 86 height 15
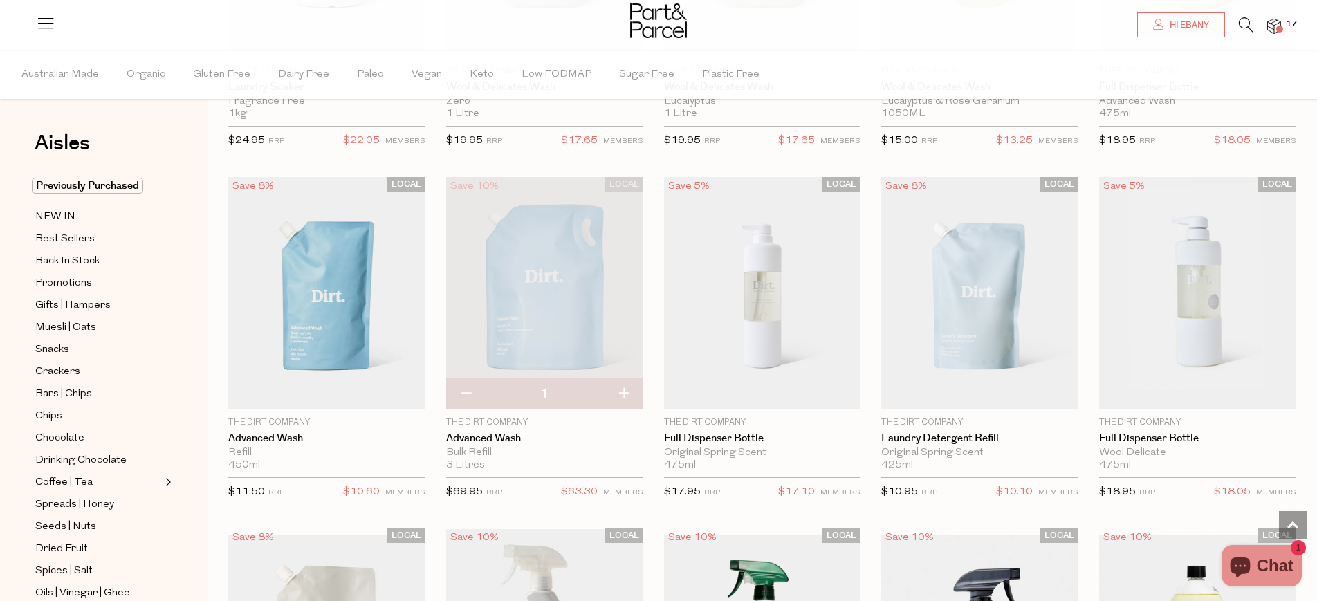
click at [467, 393] on button "button" at bounding box center [465, 394] width 39 height 30
type input "0"
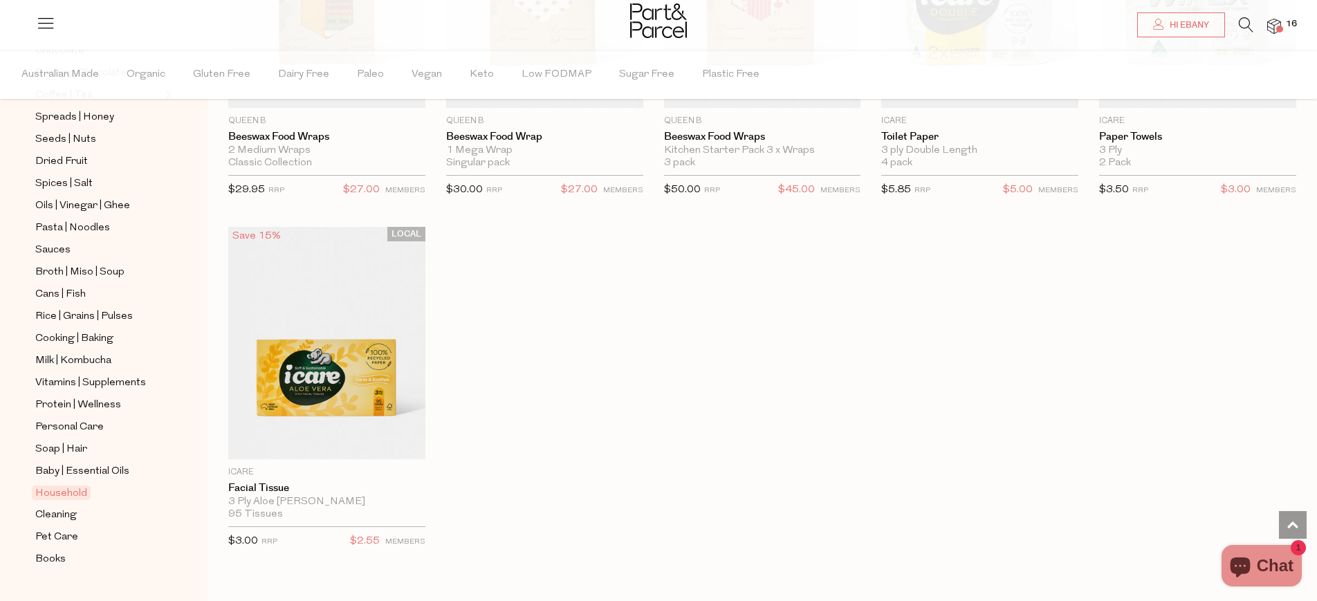
scroll to position [414, 0]
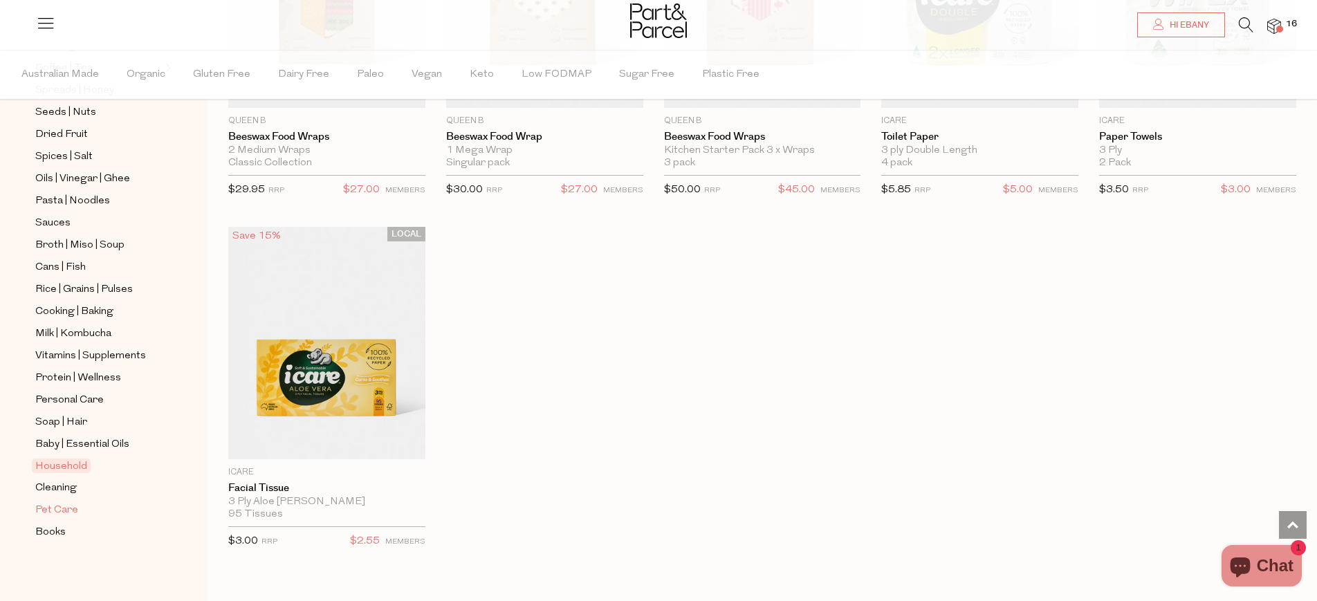
click at [67, 513] on span "Pet Care" at bounding box center [56, 510] width 43 height 17
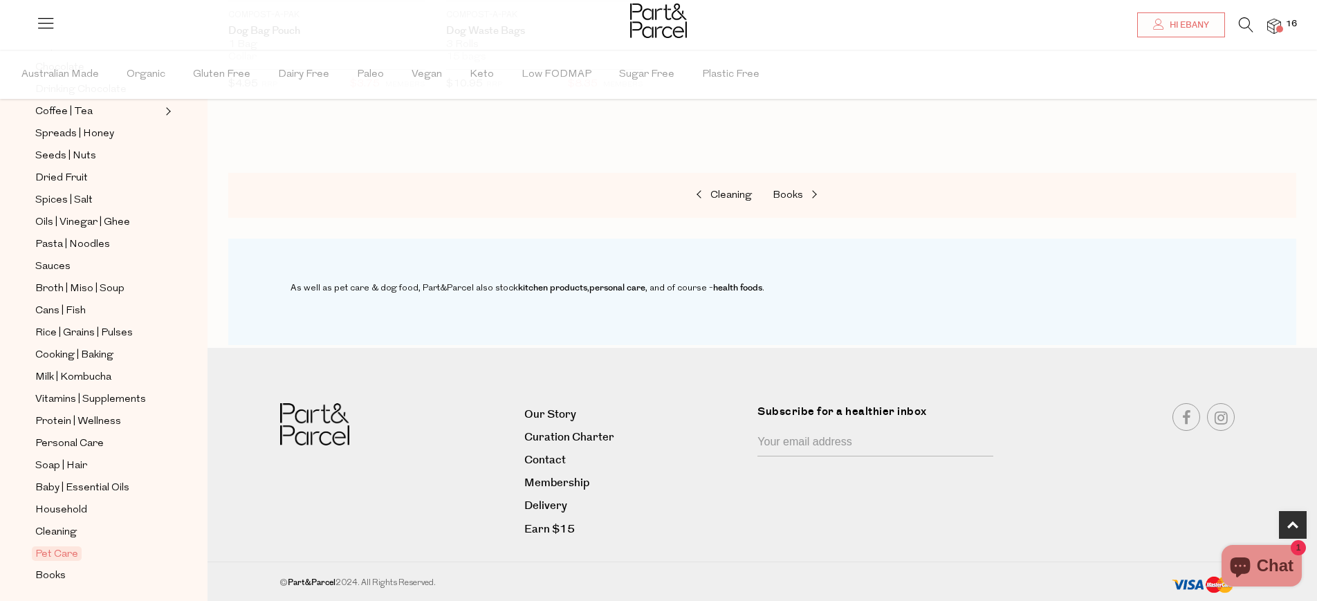
scroll to position [414, 0]
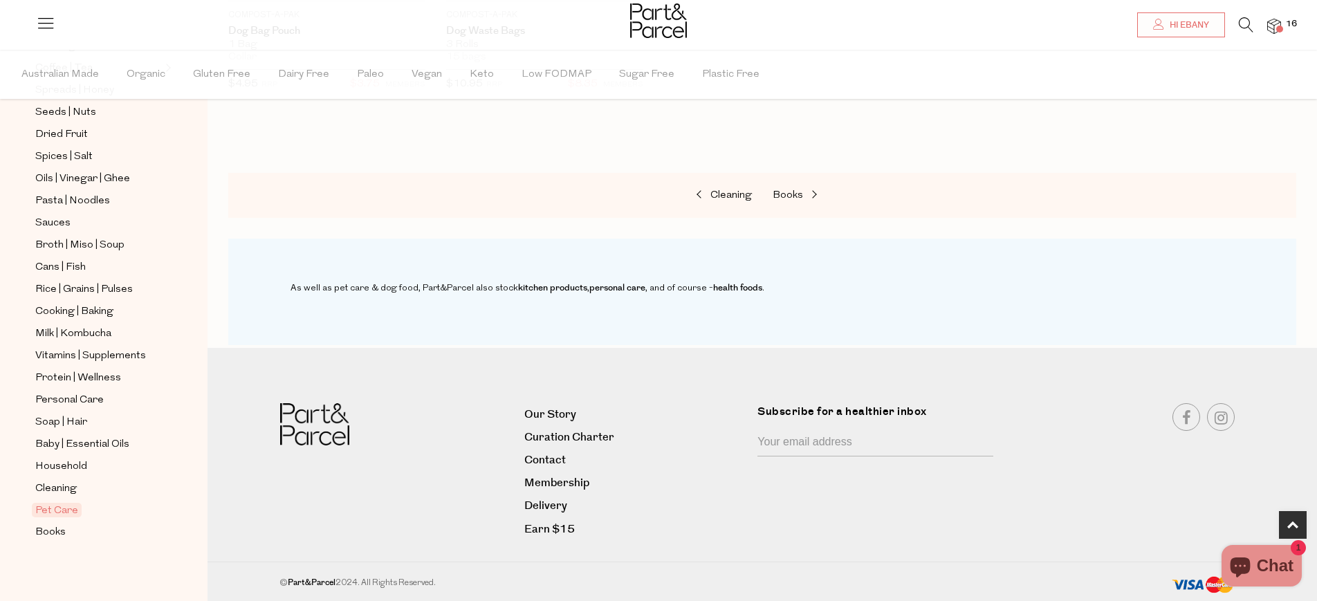
click at [1273, 27] on img at bounding box center [1274, 27] width 14 height 16
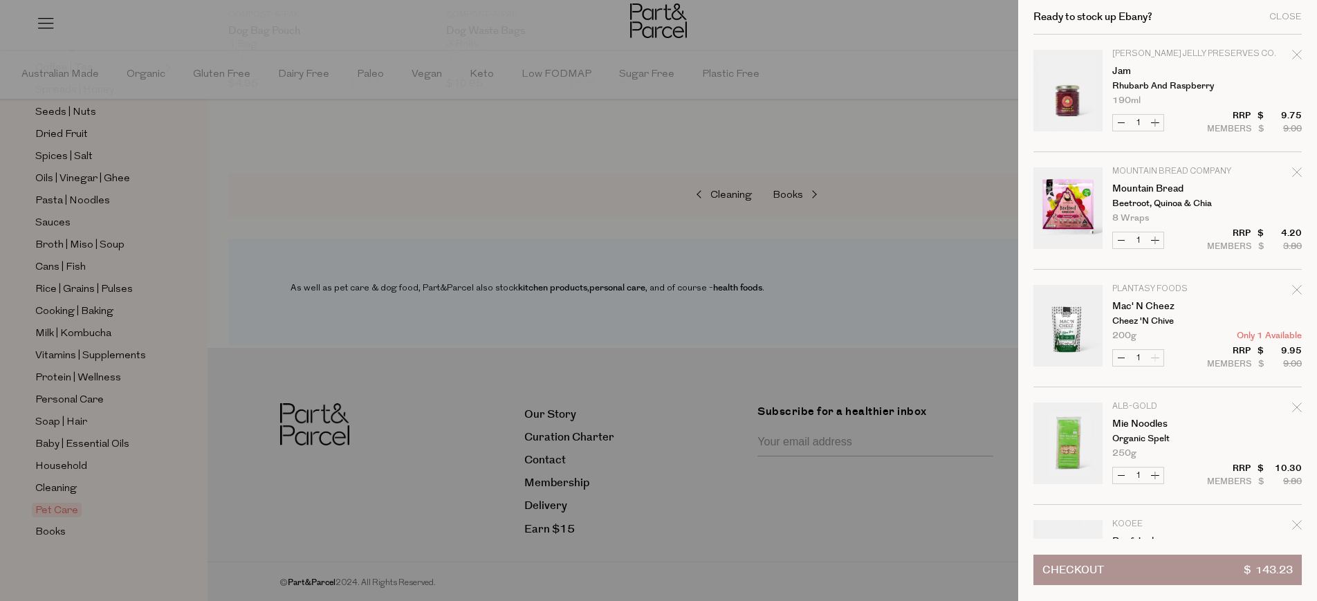
click at [1112, 574] on button "Checkout $ 143.23" at bounding box center [1167, 570] width 268 height 30
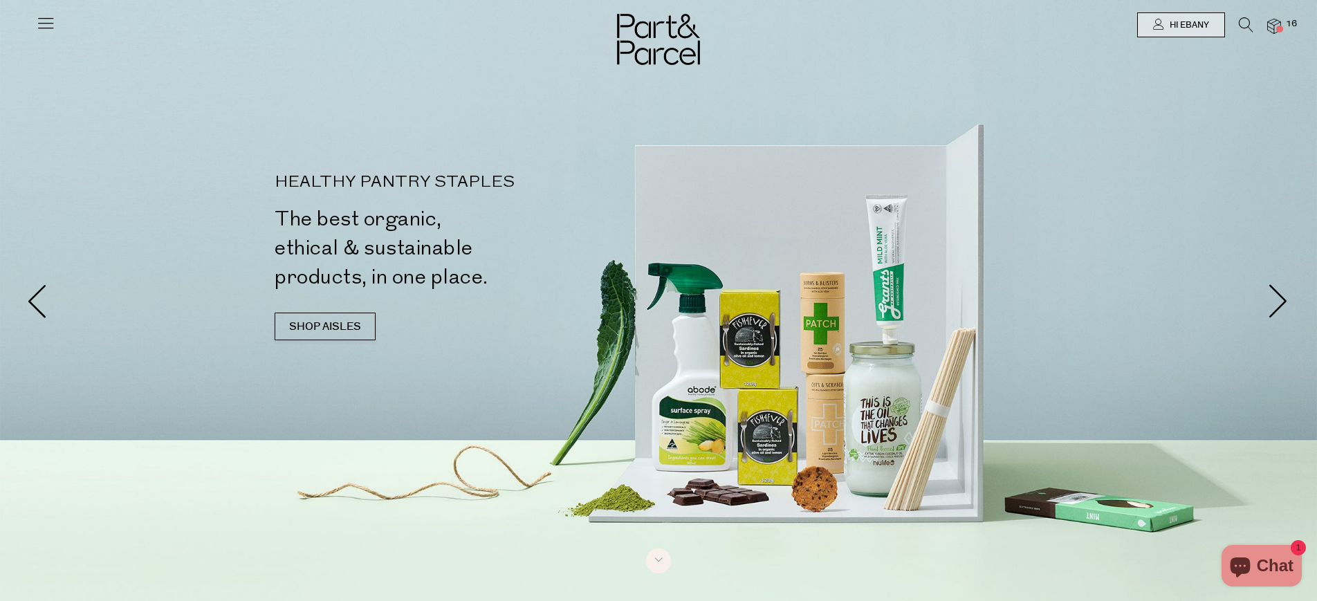
click at [1280, 30] on span at bounding box center [1279, 29] width 7 height 7
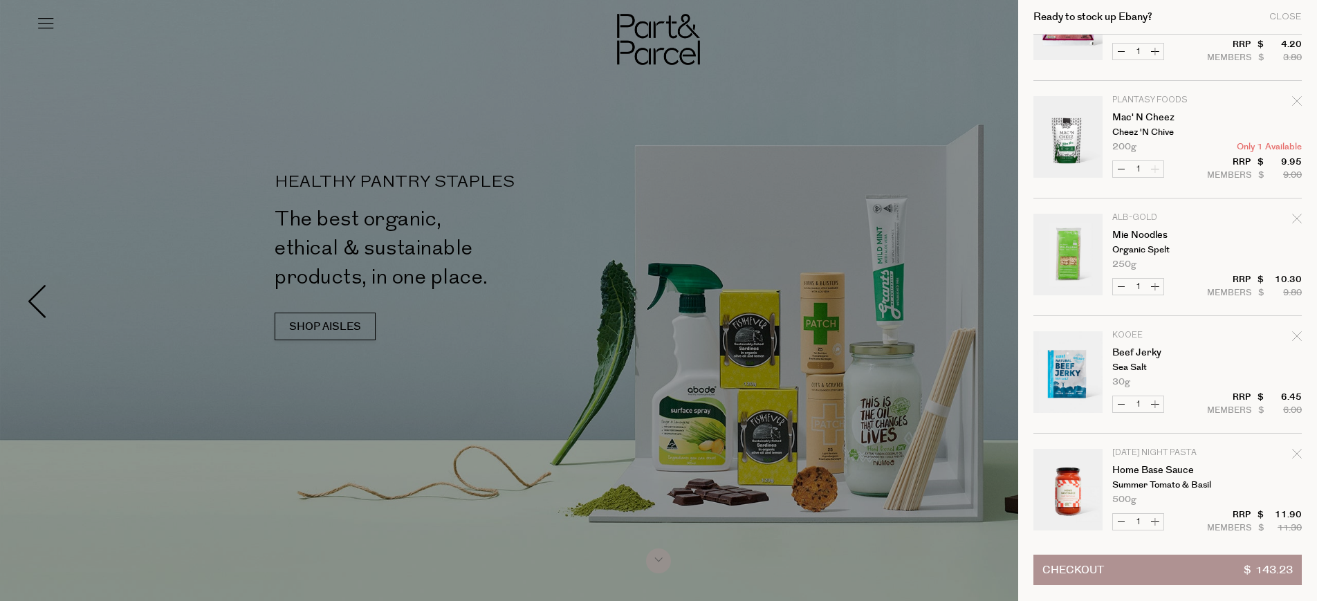
scroll to position [192, 0]
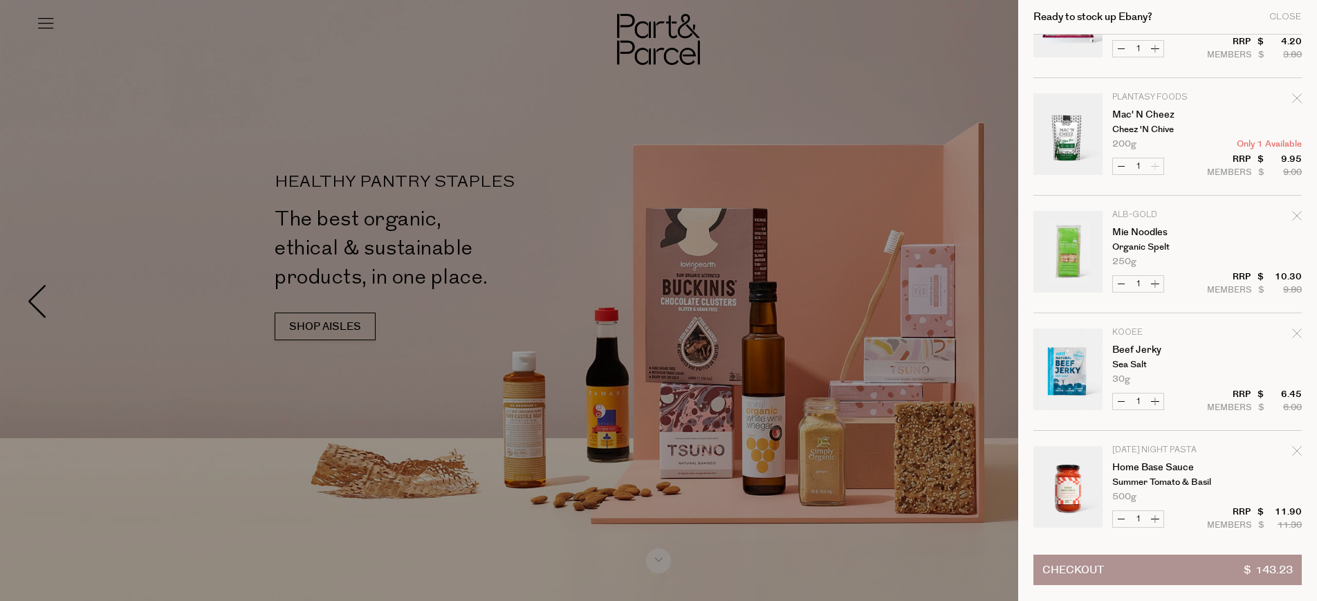
click at [1292, 217] on icon "Remove Mie Noodles" at bounding box center [1297, 216] width 10 height 10
type input "Add Membership"
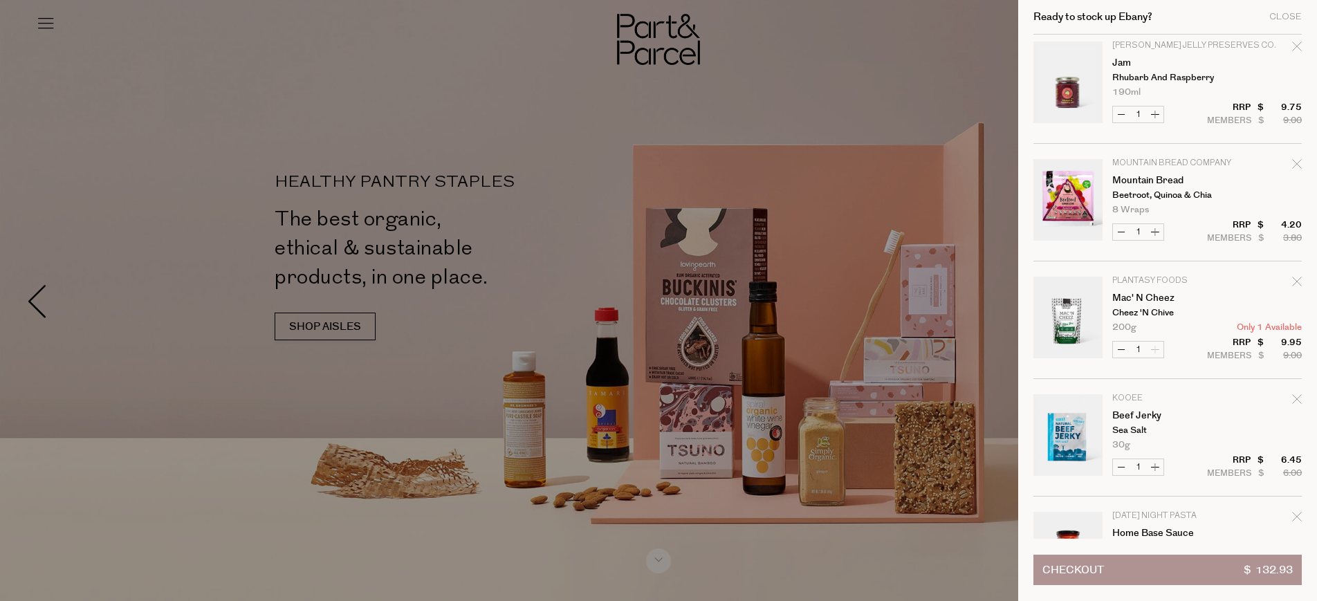
scroll to position [0, 0]
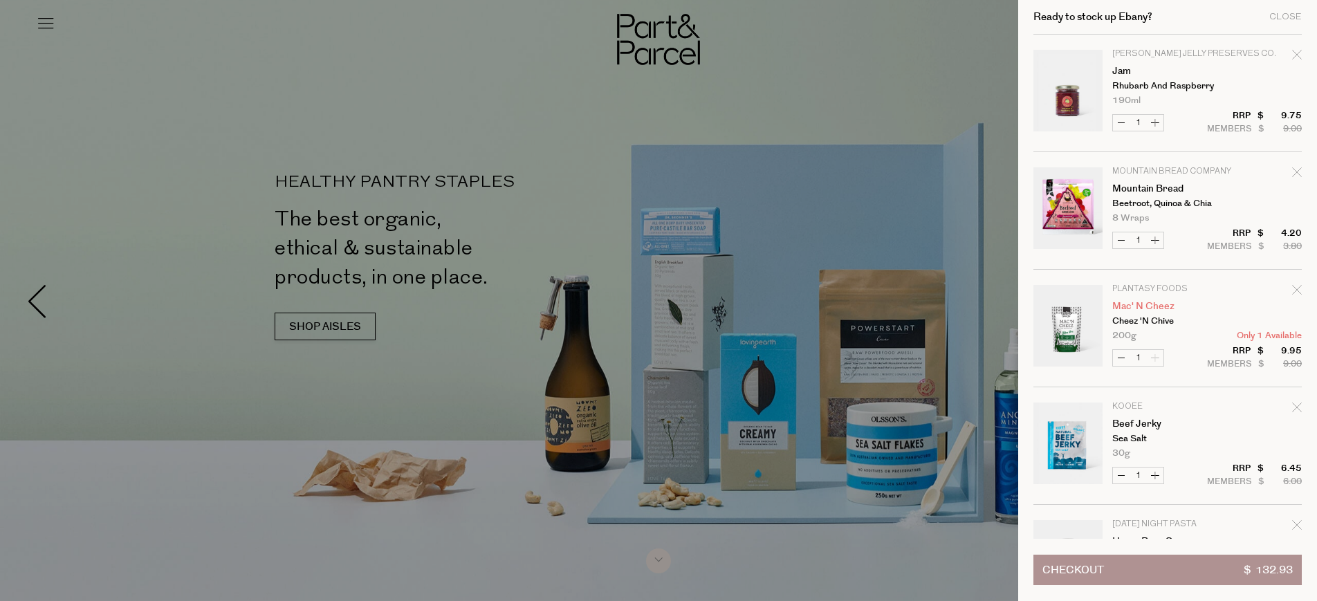
click at [1159, 305] on link "Mac' N Cheez" at bounding box center [1165, 307] width 107 height 10
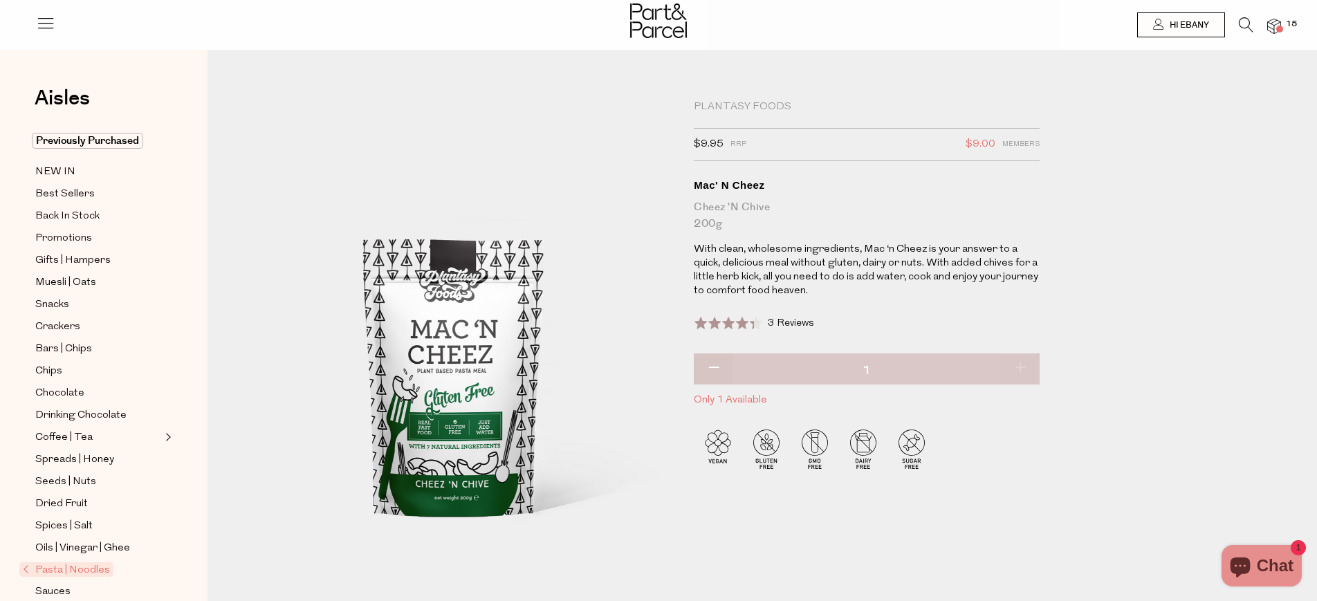
click at [754, 186] on div "Mac' N Cheez" at bounding box center [867, 185] width 346 height 14
drag, startPoint x: 793, startPoint y: 185, endPoint x: 696, endPoint y: 178, distance: 97.0
click at [696, 178] on div "Mac' N Cheez" at bounding box center [867, 185] width 346 height 14
copy div "Mac' N Cheez"
click at [1242, 19] on icon at bounding box center [1246, 24] width 15 height 15
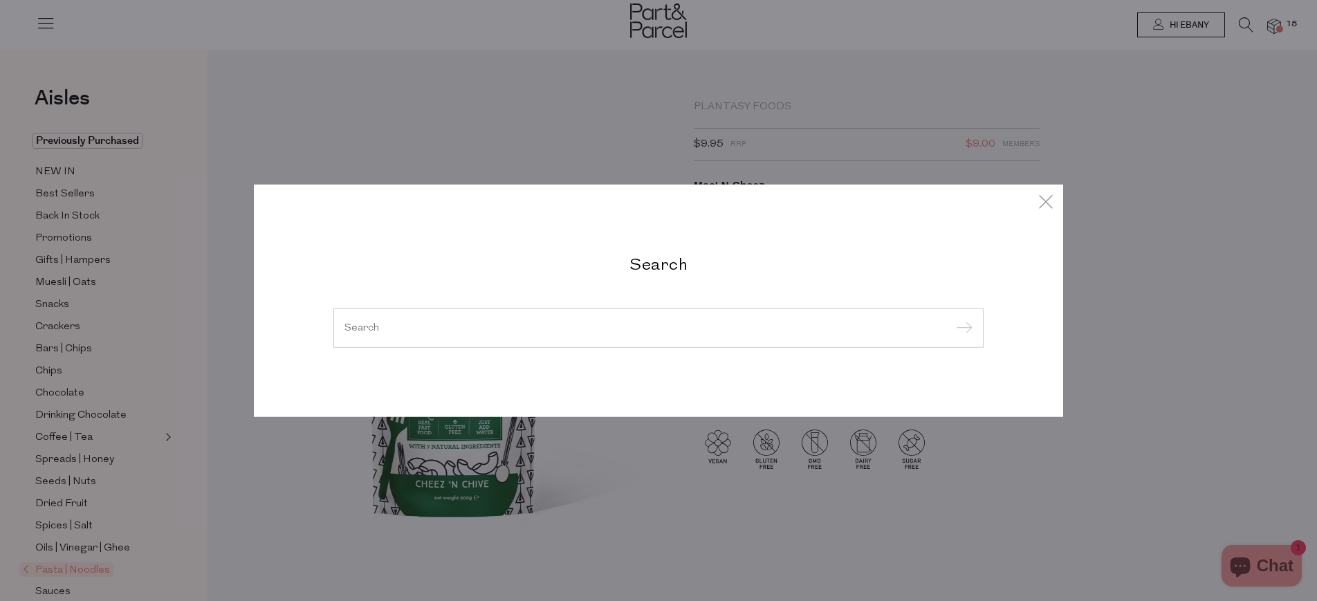
click at [641, 330] on input "search" at bounding box center [658, 327] width 628 height 10
paste input "Mac' N Cheez"
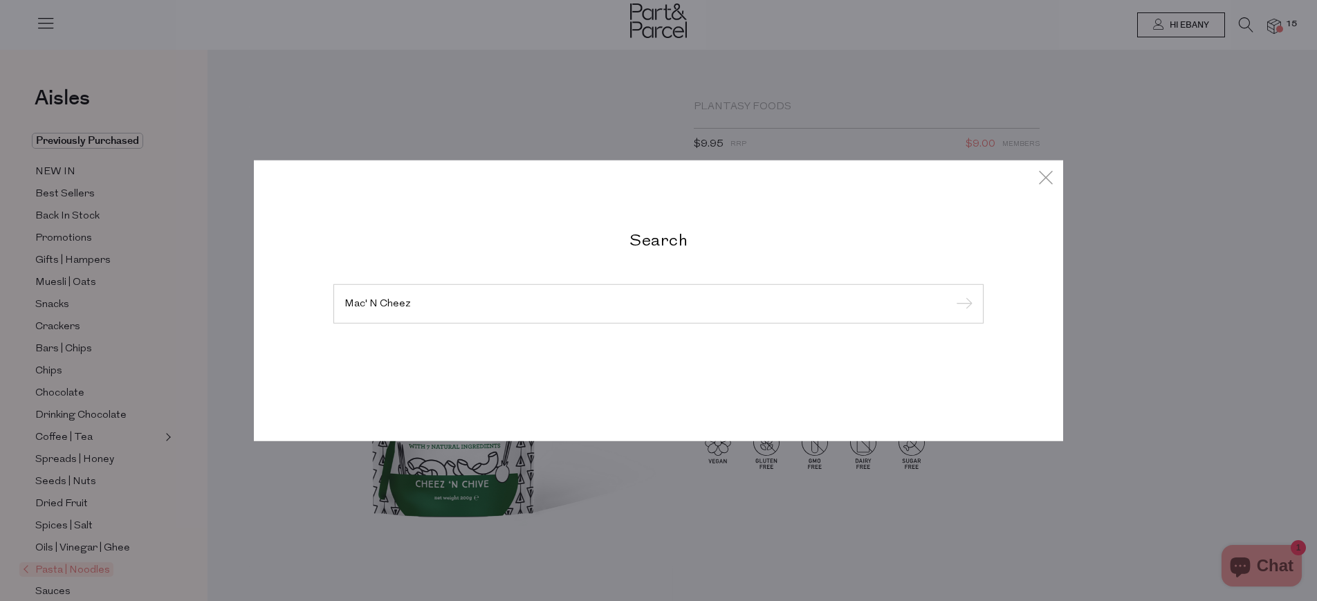
type input "Mac' N Cheez"
click at [952, 294] on input "submit" at bounding box center [962, 304] width 21 height 21
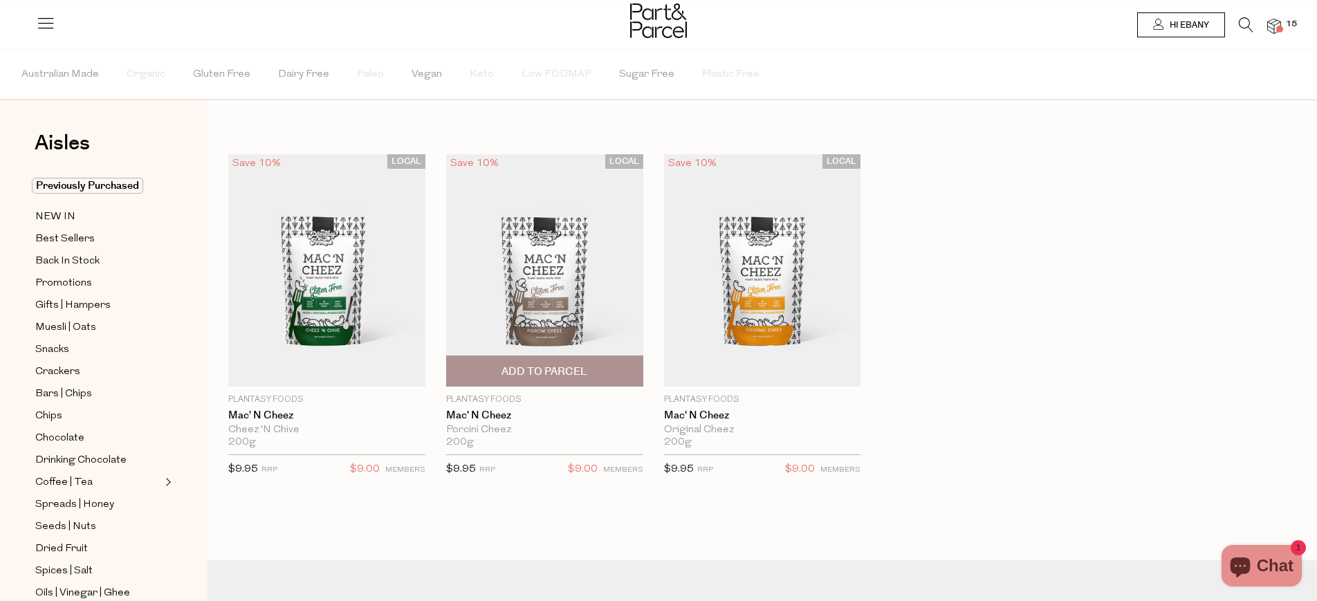
click at [579, 365] on span "Add To Parcel" at bounding box center [544, 372] width 86 height 15
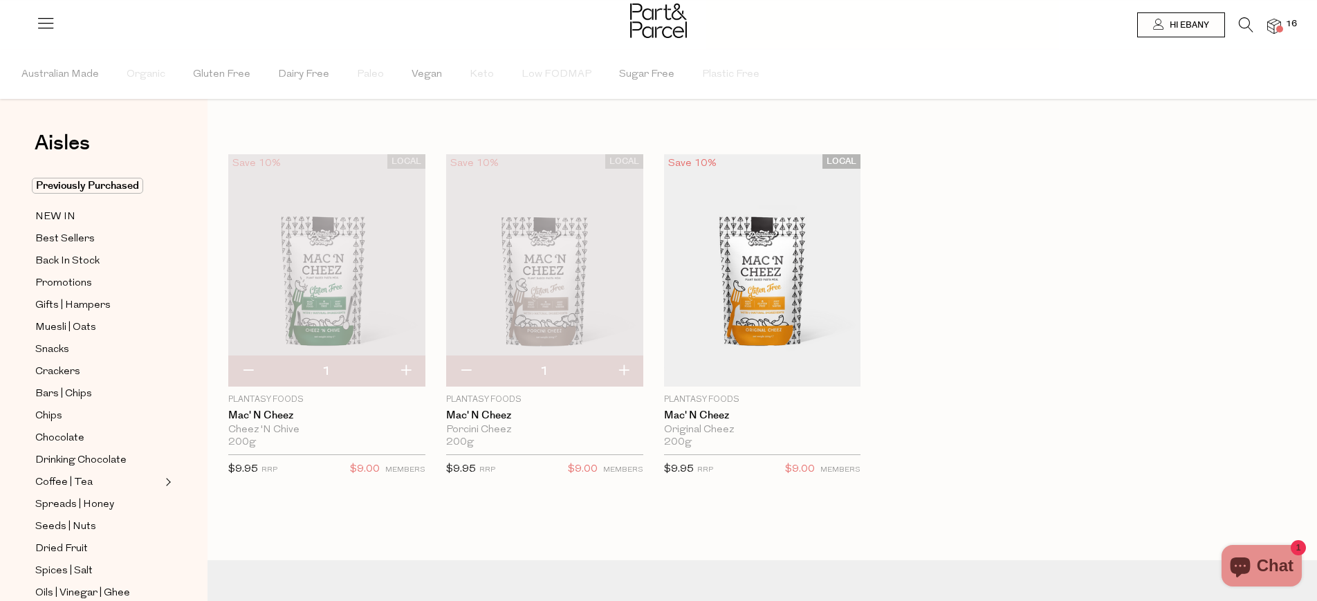
click at [1292, 28] on span "16" at bounding box center [1291, 24] width 18 height 12
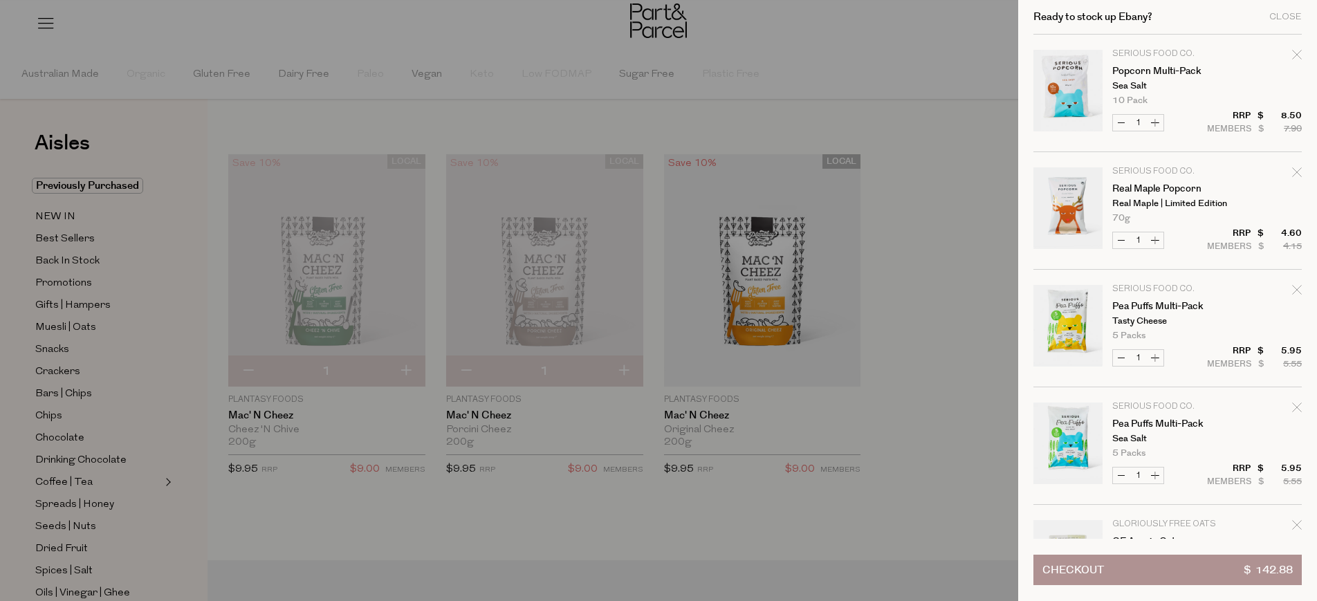
scroll to position [1289, 0]
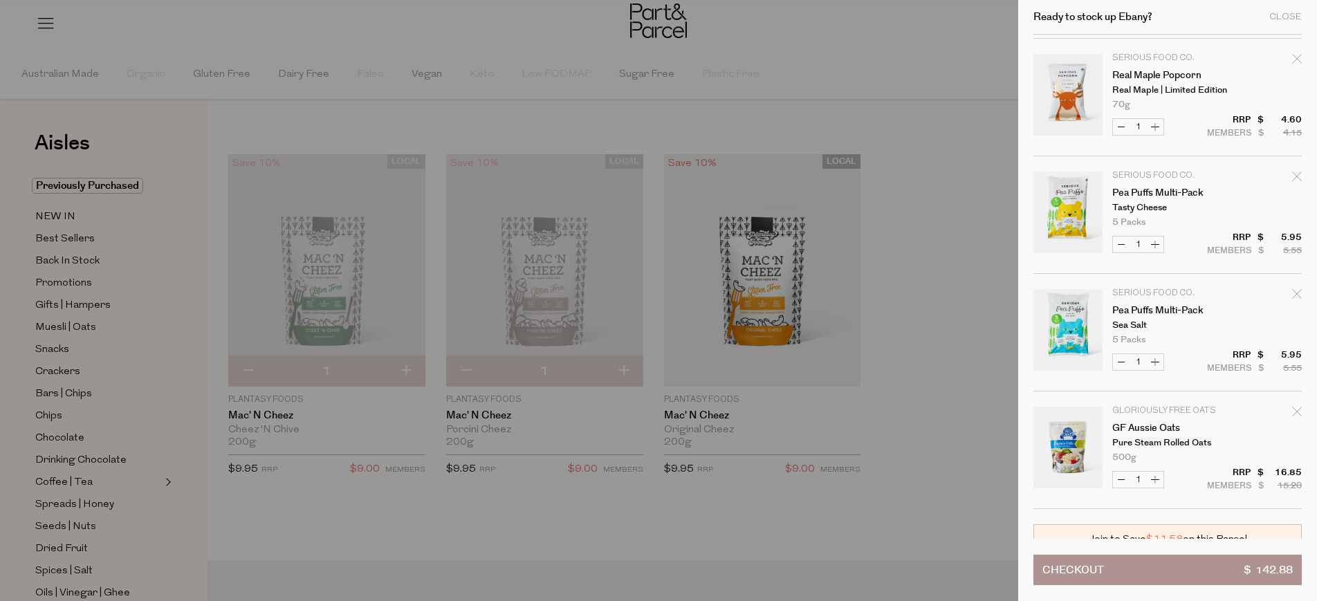
click at [1296, 292] on icon "Remove Pea Puffs Multi-Pack" at bounding box center [1297, 294] width 10 height 10
type input "Add Membership"
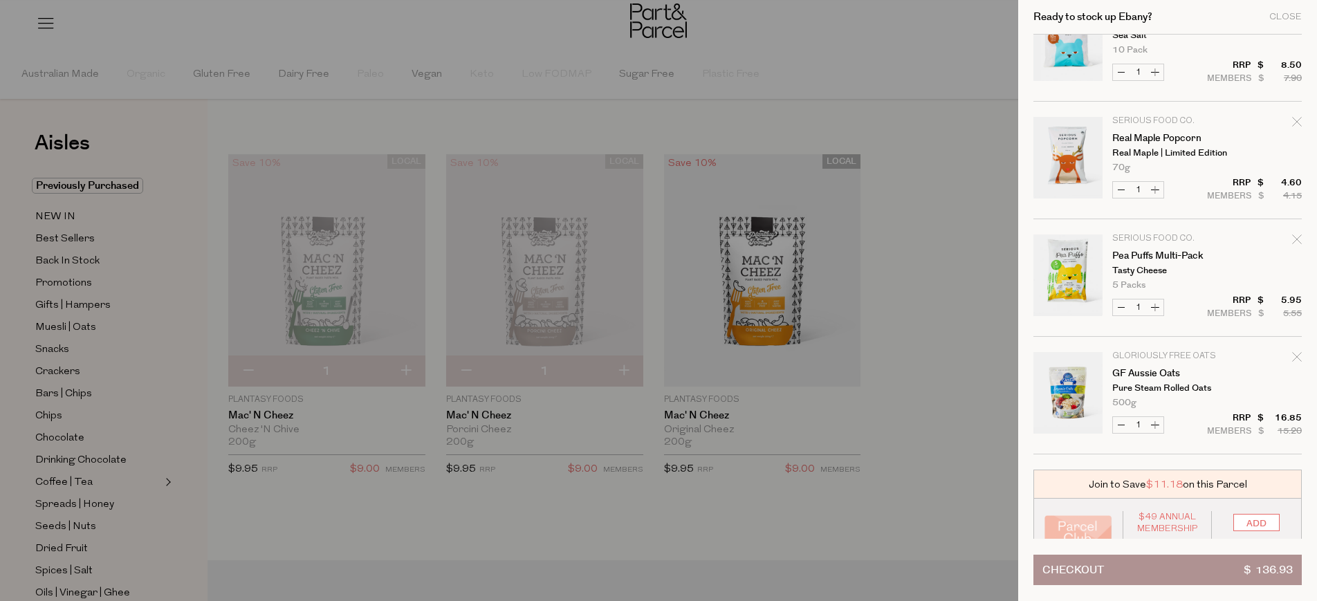
scroll to position [1262, 0]
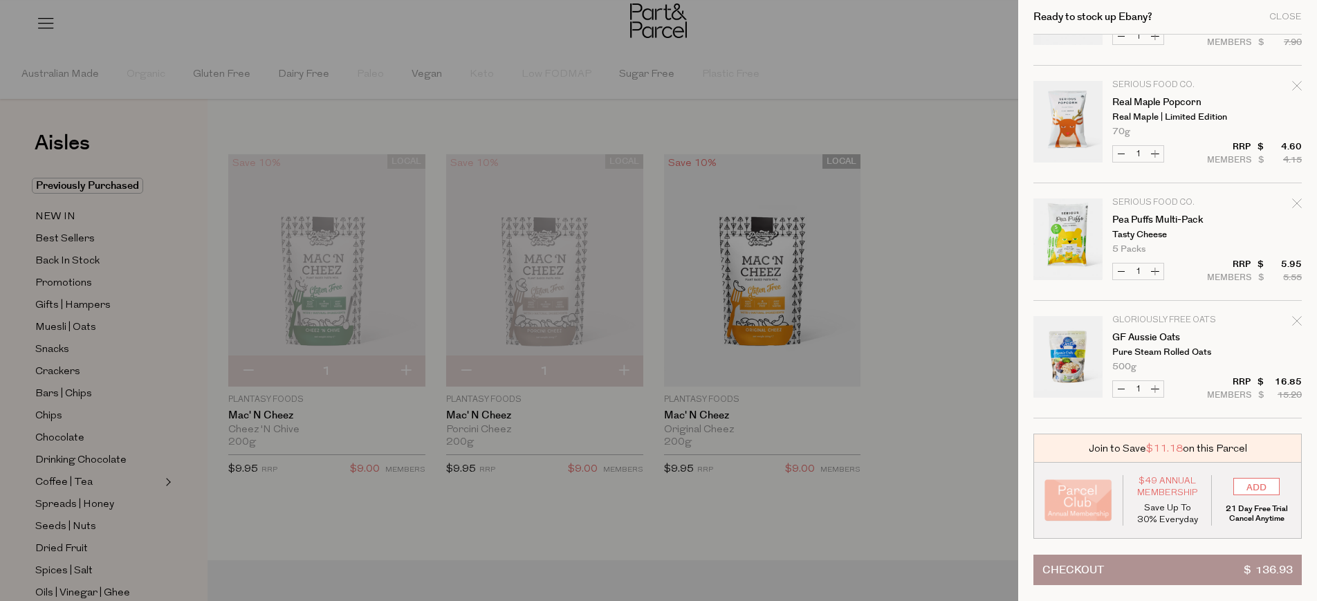
click at [1153, 199] on p "Serious Food Co." at bounding box center [1165, 203] width 107 height 8
click at [931, 178] on div at bounding box center [658, 300] width 1317 height 601
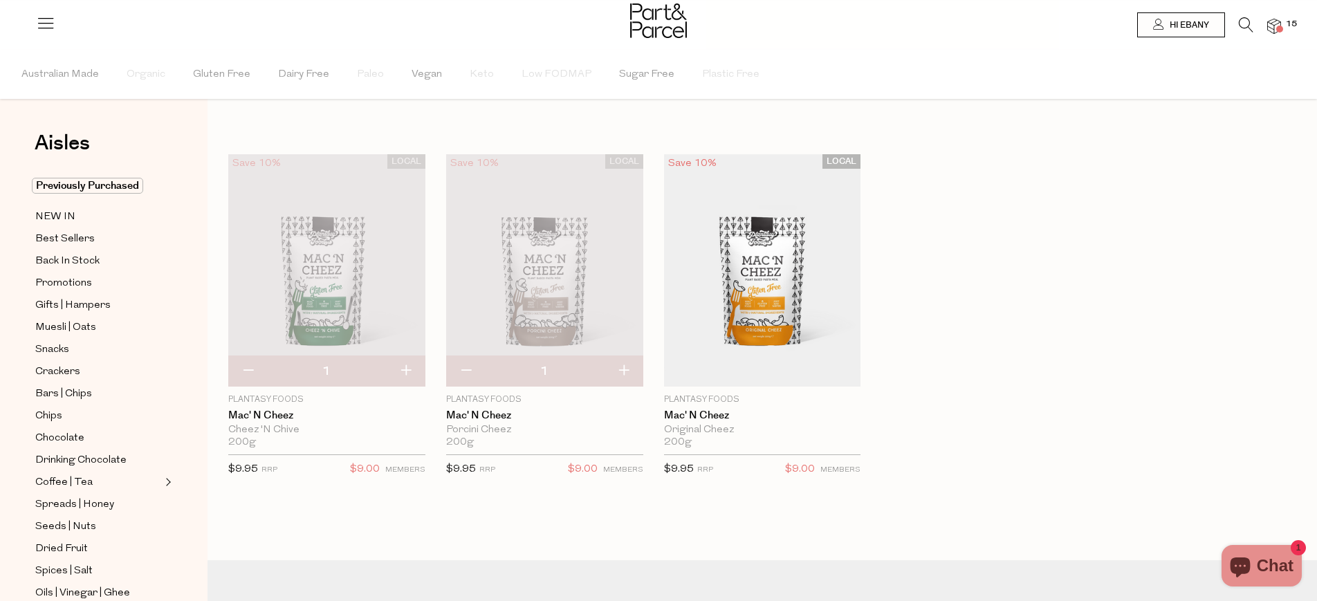
click at [1247, 25] on icon at bounding box center [1246, 24] width 15 height 15
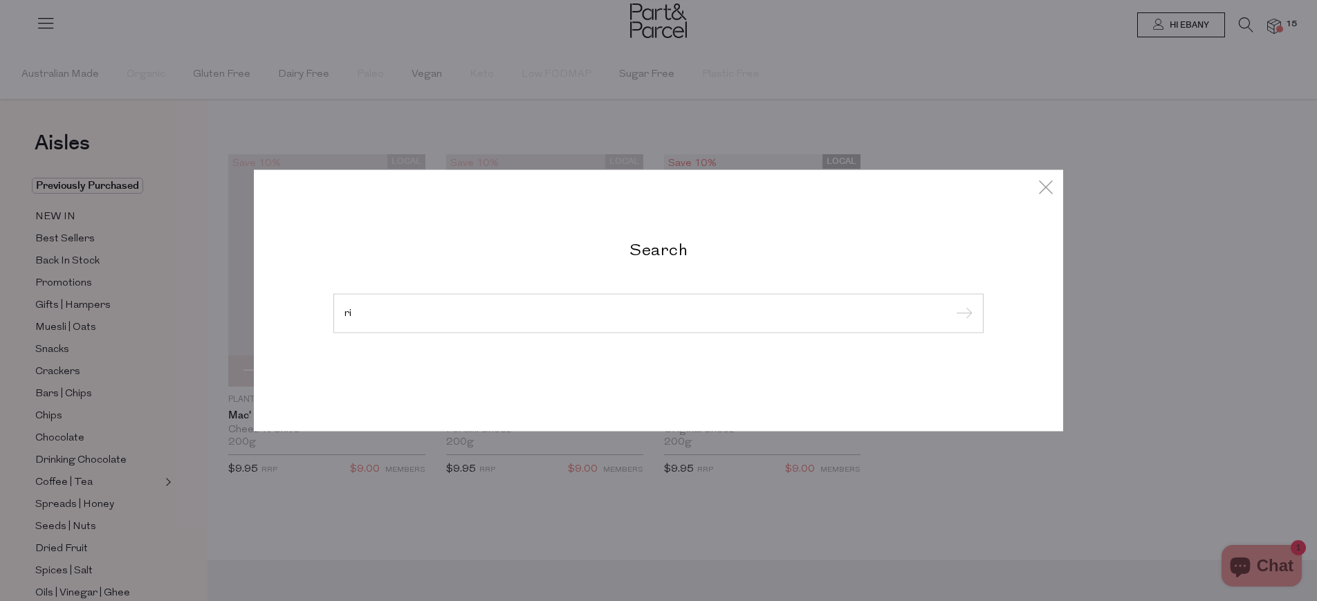
type input "r"
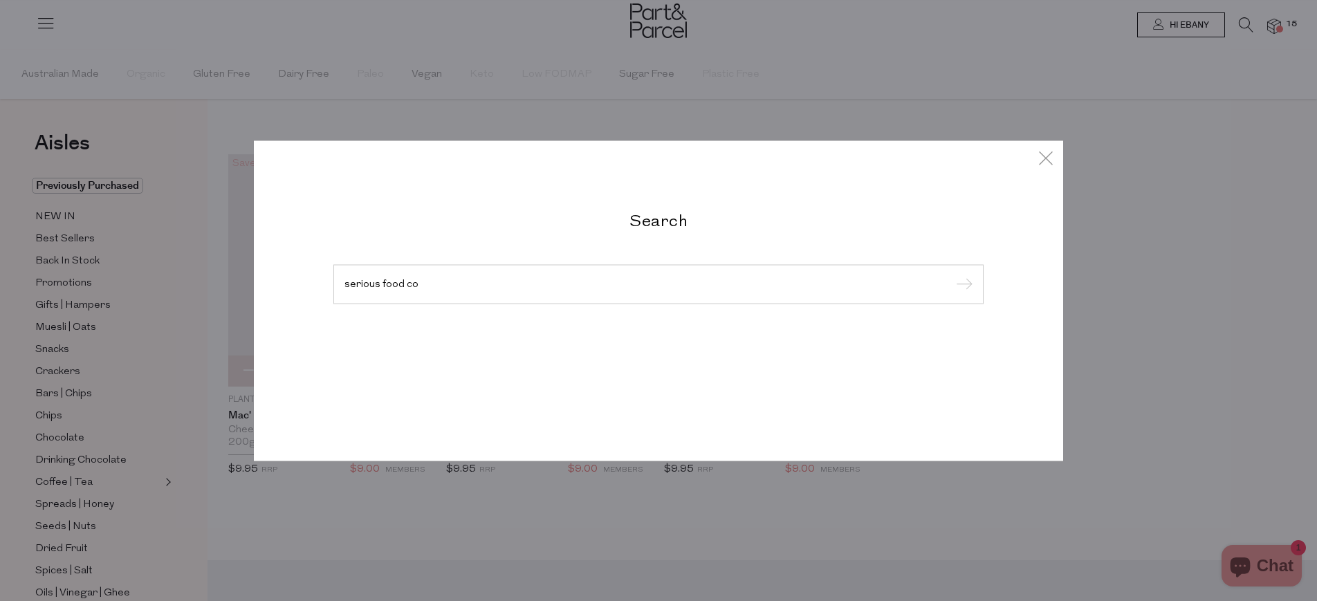
type input "serious food co"
click at [952, 275] on input "submit" at bounding box center [962, 285] width 21 height 21
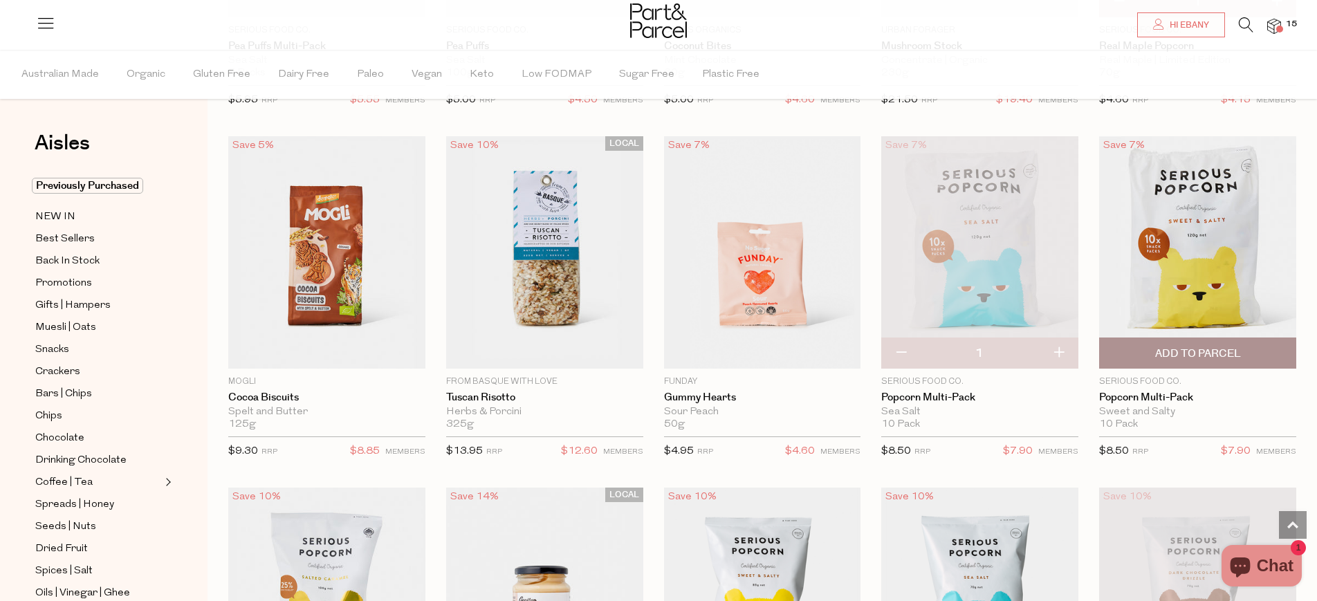
scroll to position [800, 0]
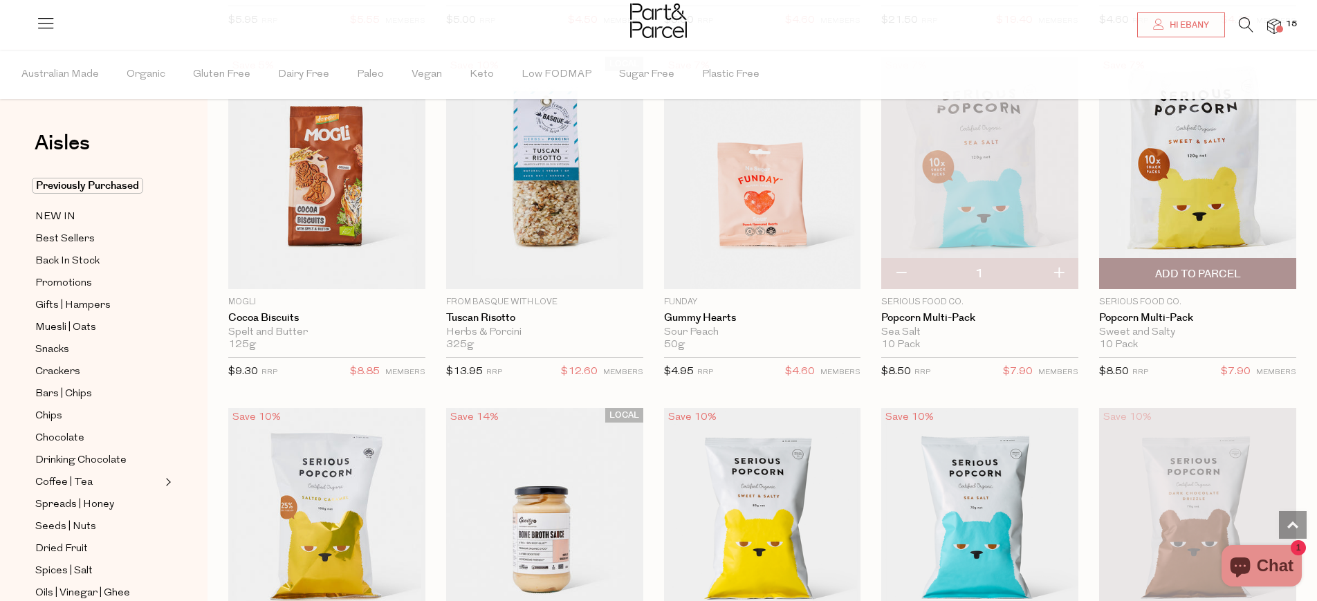
click at [1193, 270] on span "Add To Parcel" at bounding box center [1198, 274] width 86 height 15
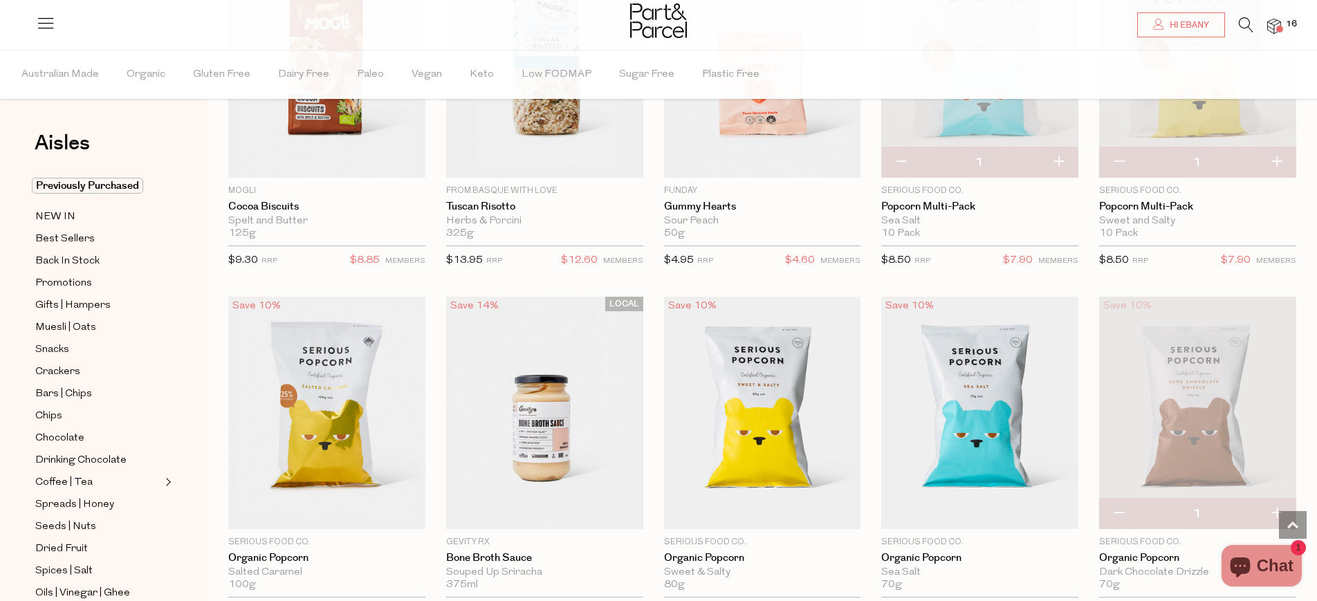
scroll to position [906, 0]
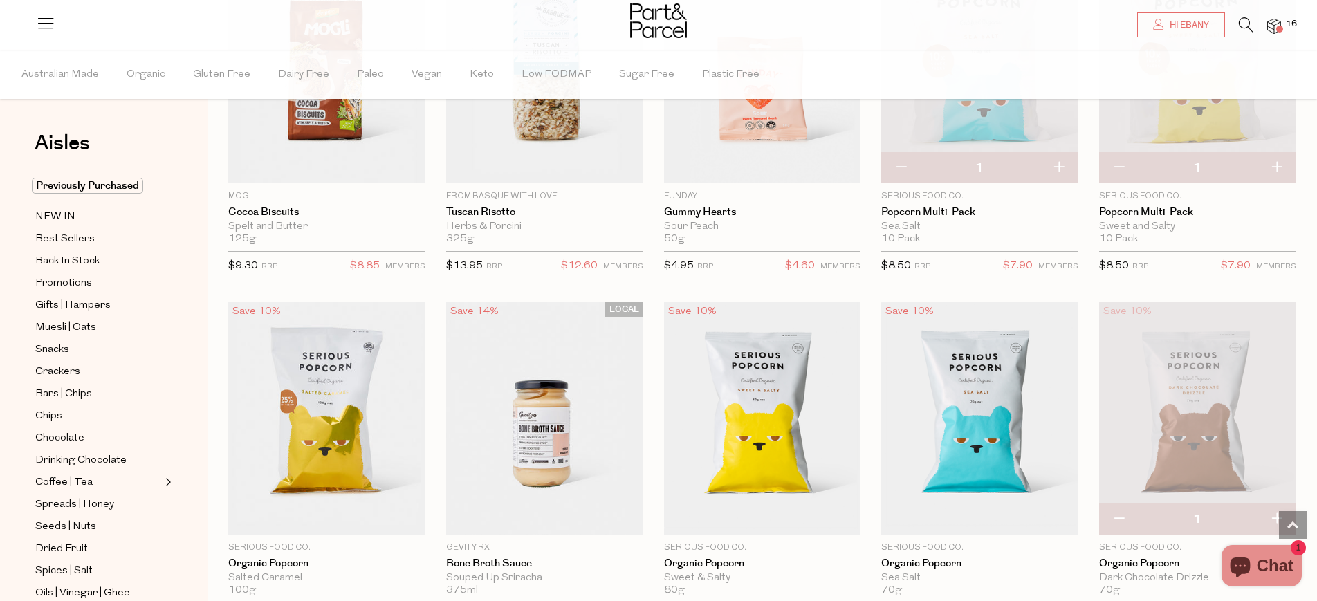
click at [1278, 23] on img at bounding box center [1274, 27] width 14 height 16
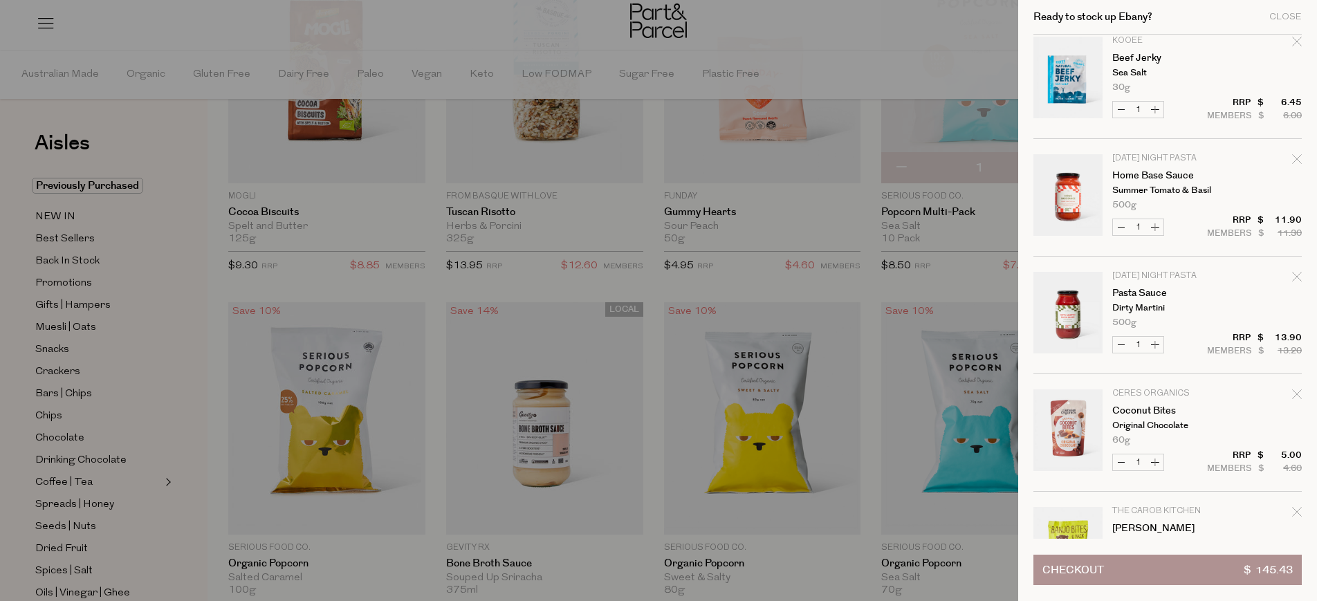
scroll to position [1116, 0]
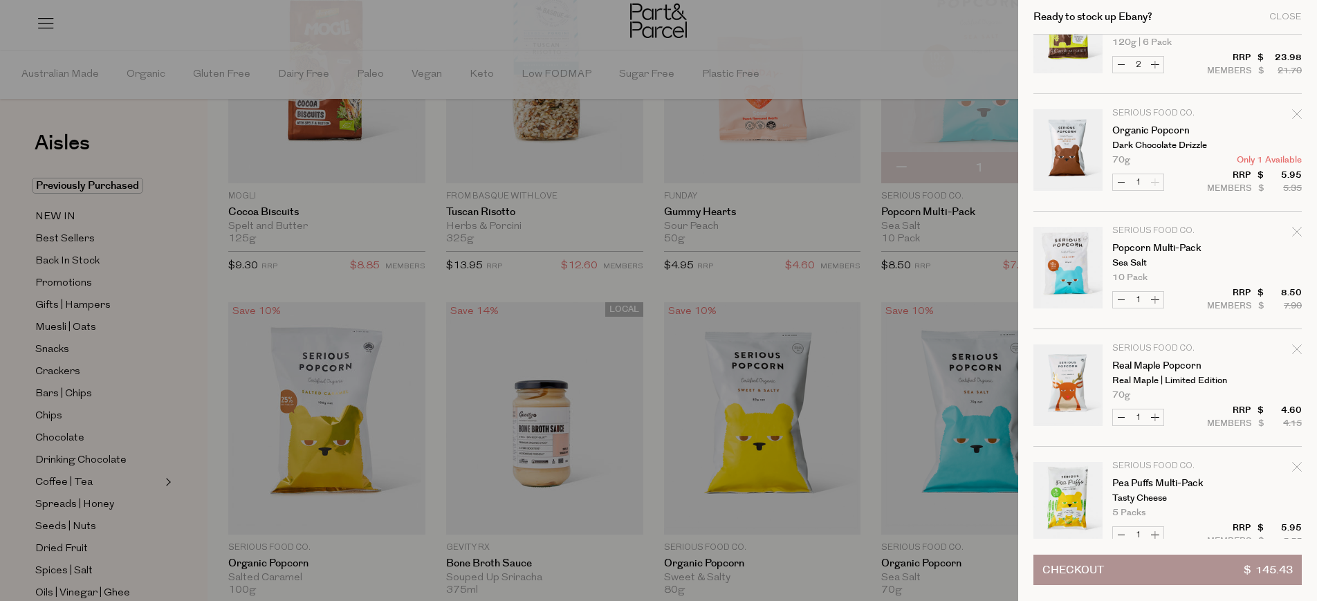
click at [1143, 556] on button "Checkout $ 145.43" at bounding box center [1167, 570] width 268 height 30
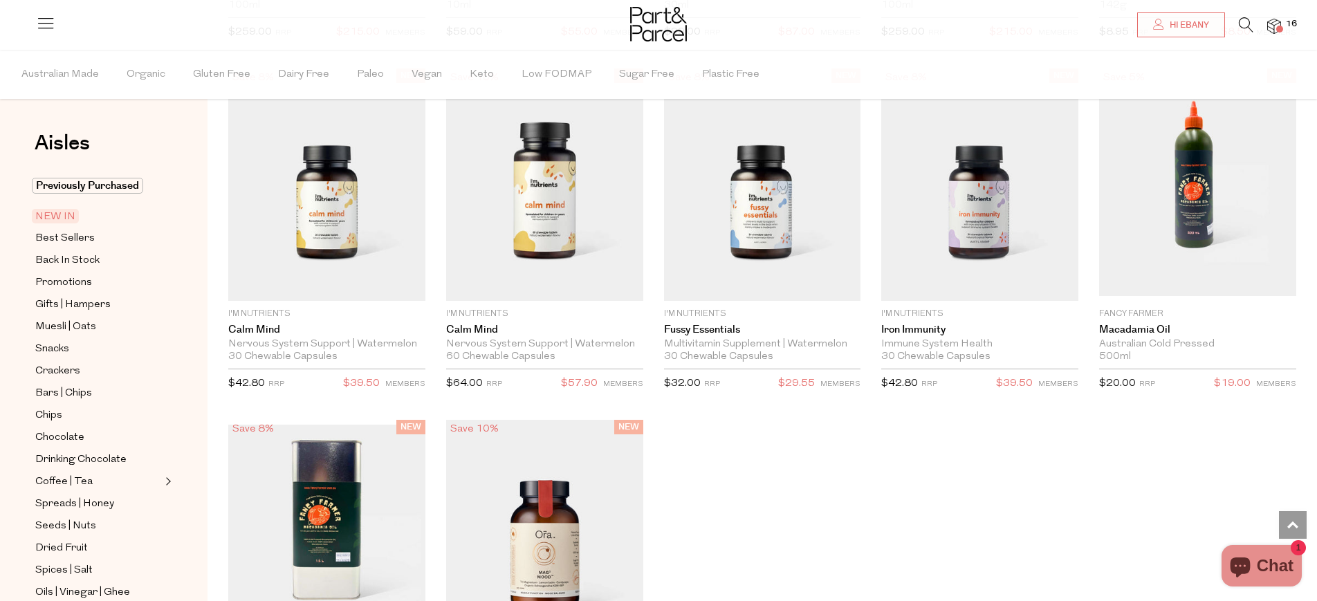
scroll to position [2470, 0]
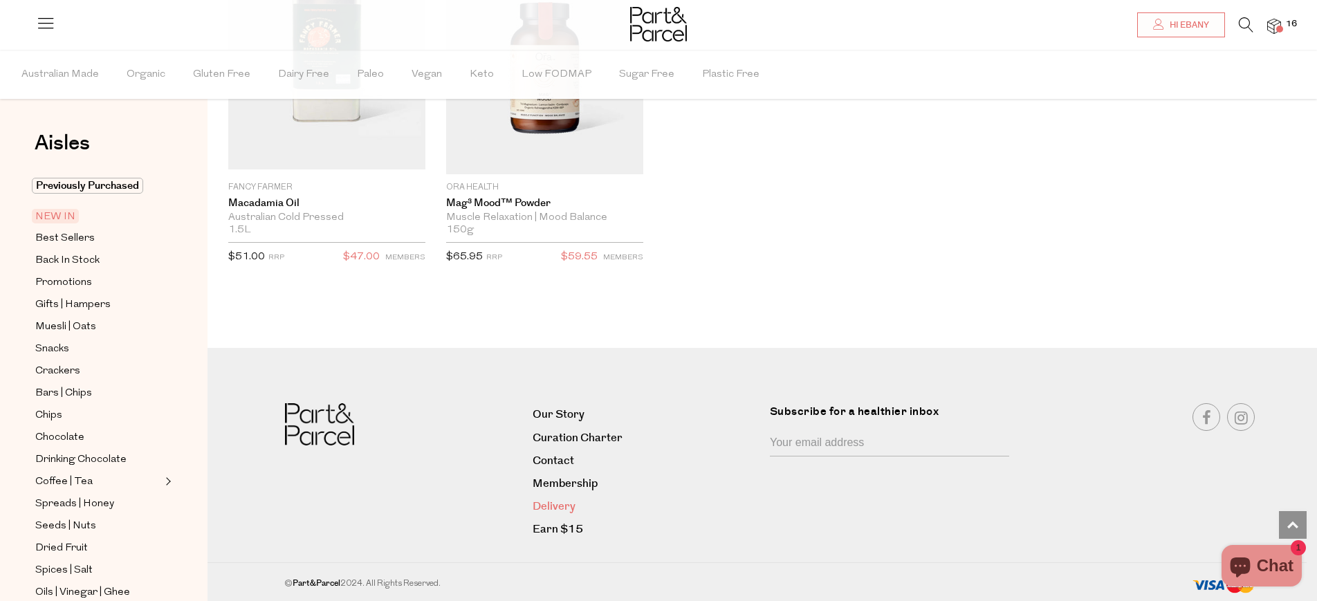
click at [558, 506] on link "Delivery" at bounding box center [646, 506] width 227 height 19
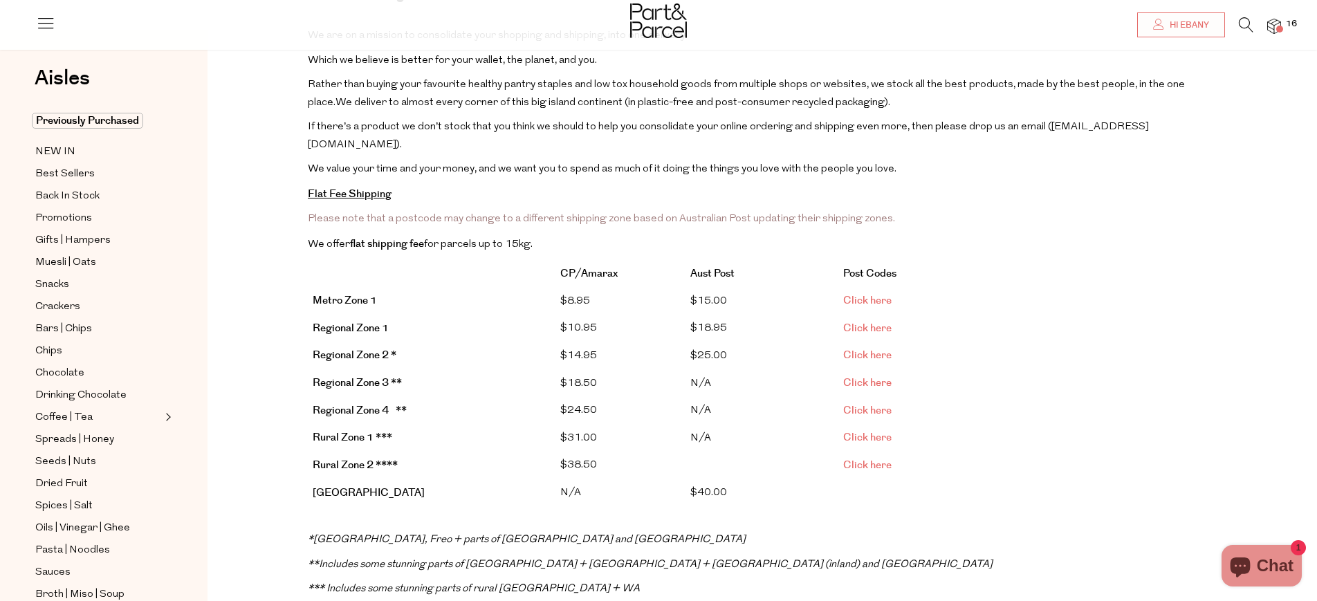
scroll to position [145, 0]
drag, startPoint x: 401, startPoint y: 222, endPoint x: 393, endPoint y: 222, distance: 7.6
click at [393, 235] on strong "flat shipping fee" at bounding box center [387, 242] width 74 height 15
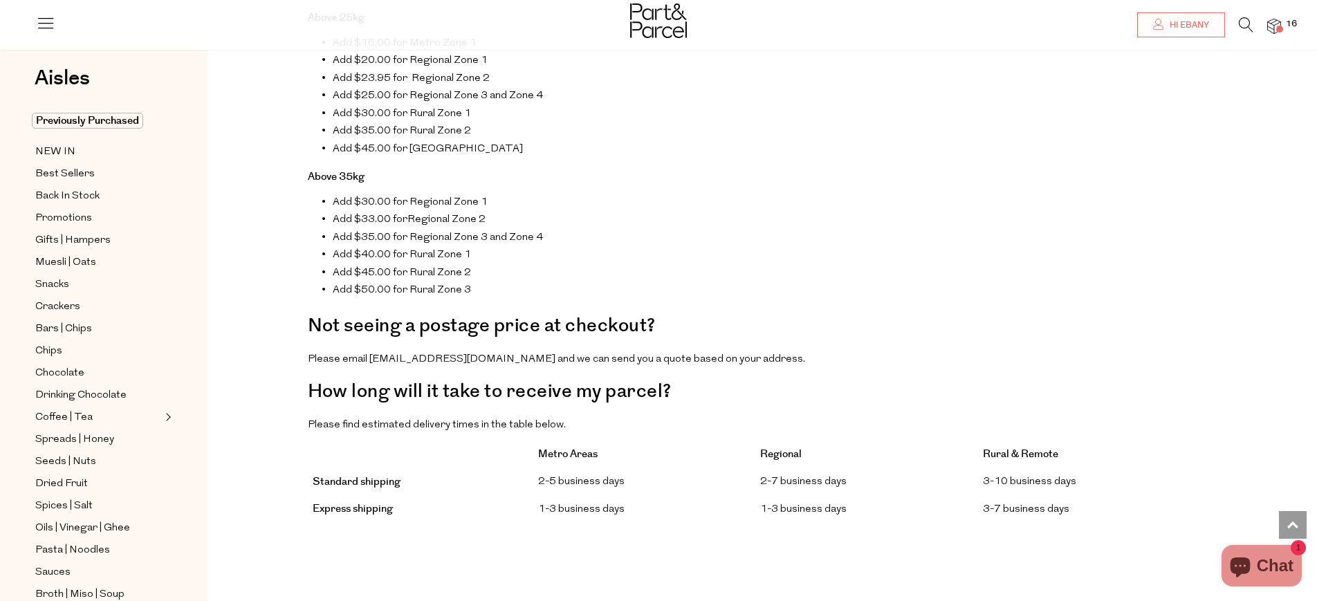
scroll to position [944, 0]
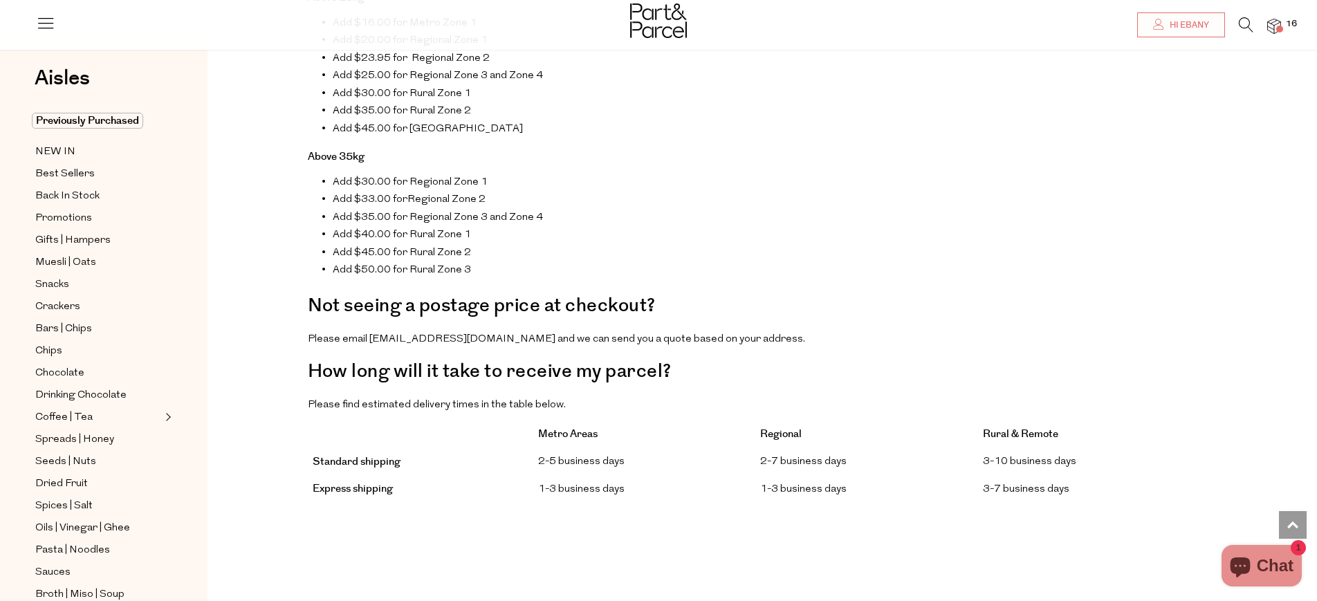
click at [1285, 32] on div at bounding box center [658, 22] width 1317 height 45
click at [1276, 19] on img at bounding box center [1274, 27] width 14 height 16
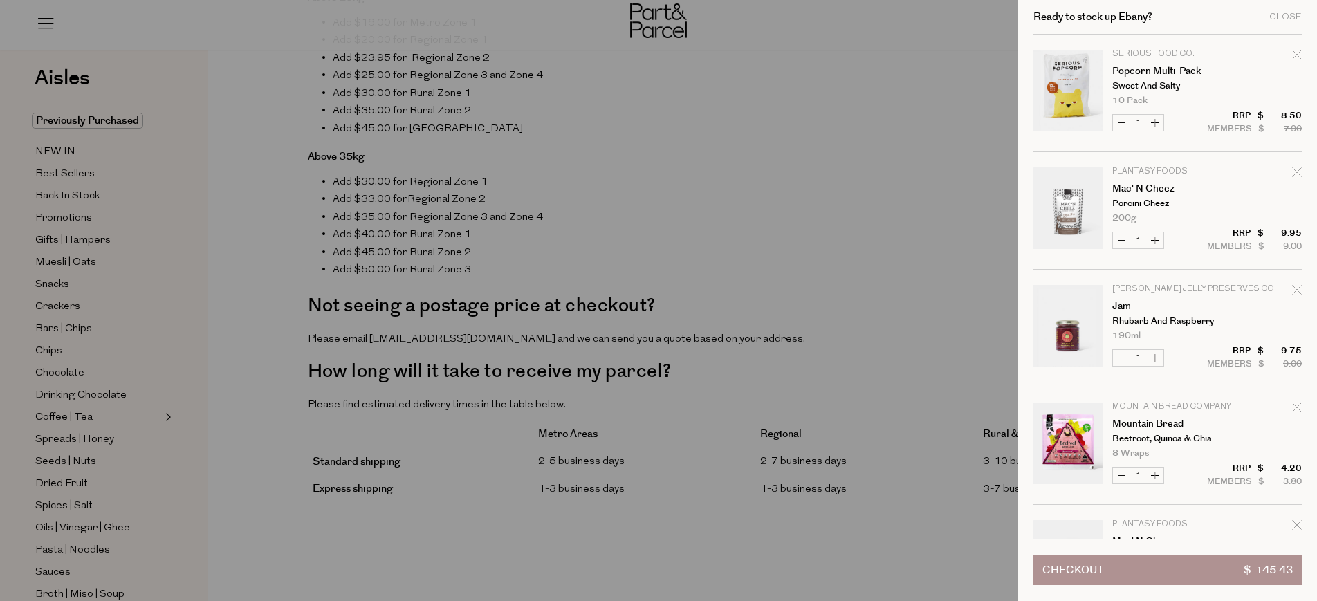
click at [1172, 571] on button "Checkout $ 145.43" at bounding box center [1167, 570] width 268 height 30
